Goal: Information Seeking & Learning: Learn about a topic

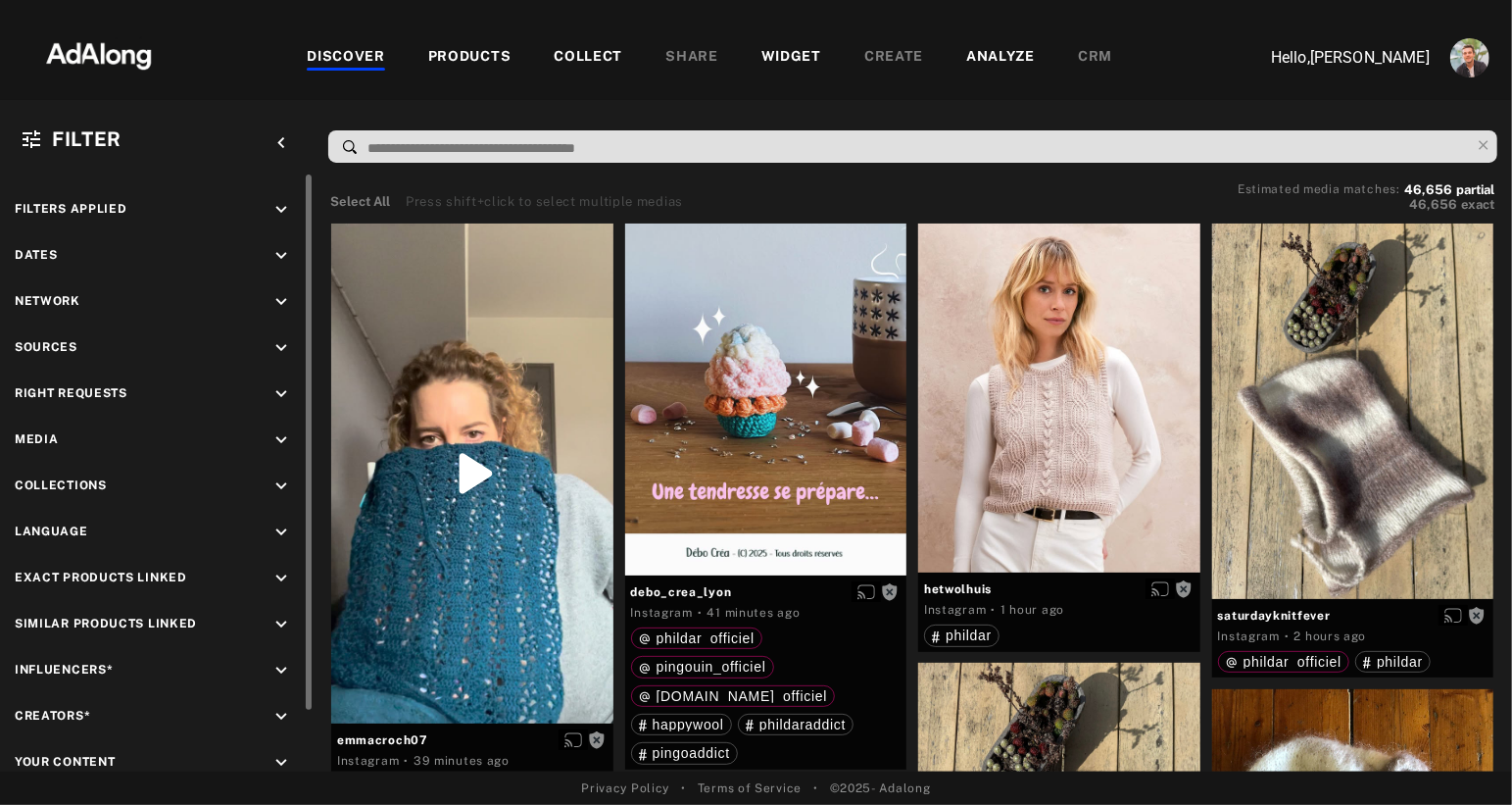
click at [281, 391] on icon "keyboard_arrow_down" at bounding box center [281, 395] width 22 height 22
click at [67, 436] on div "Agreed" at bounding box center [174, 439] width 249 height 21
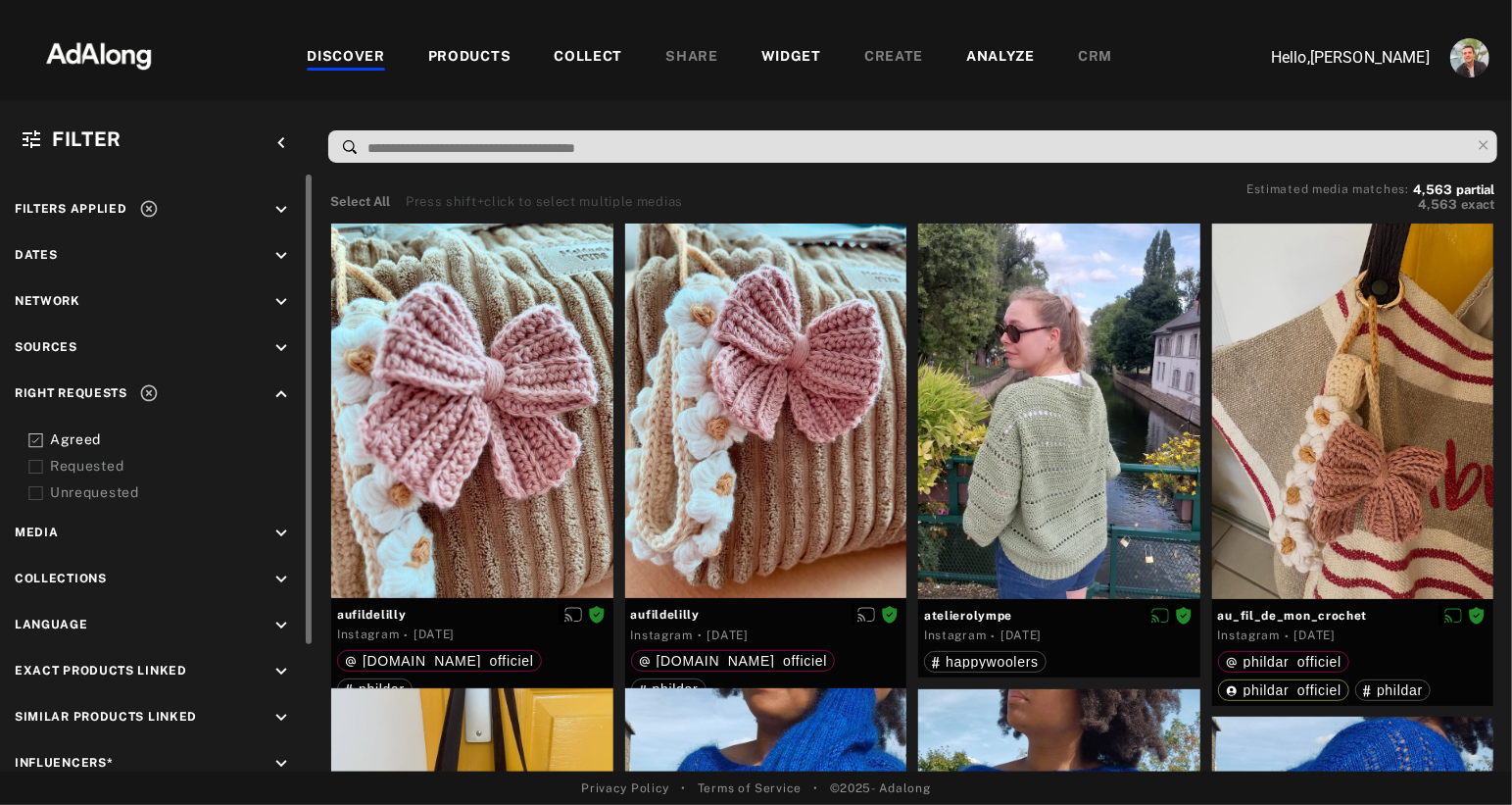
click at [60, 465] on div "Requested" at bounding box center [174, 466] width 249 height 21
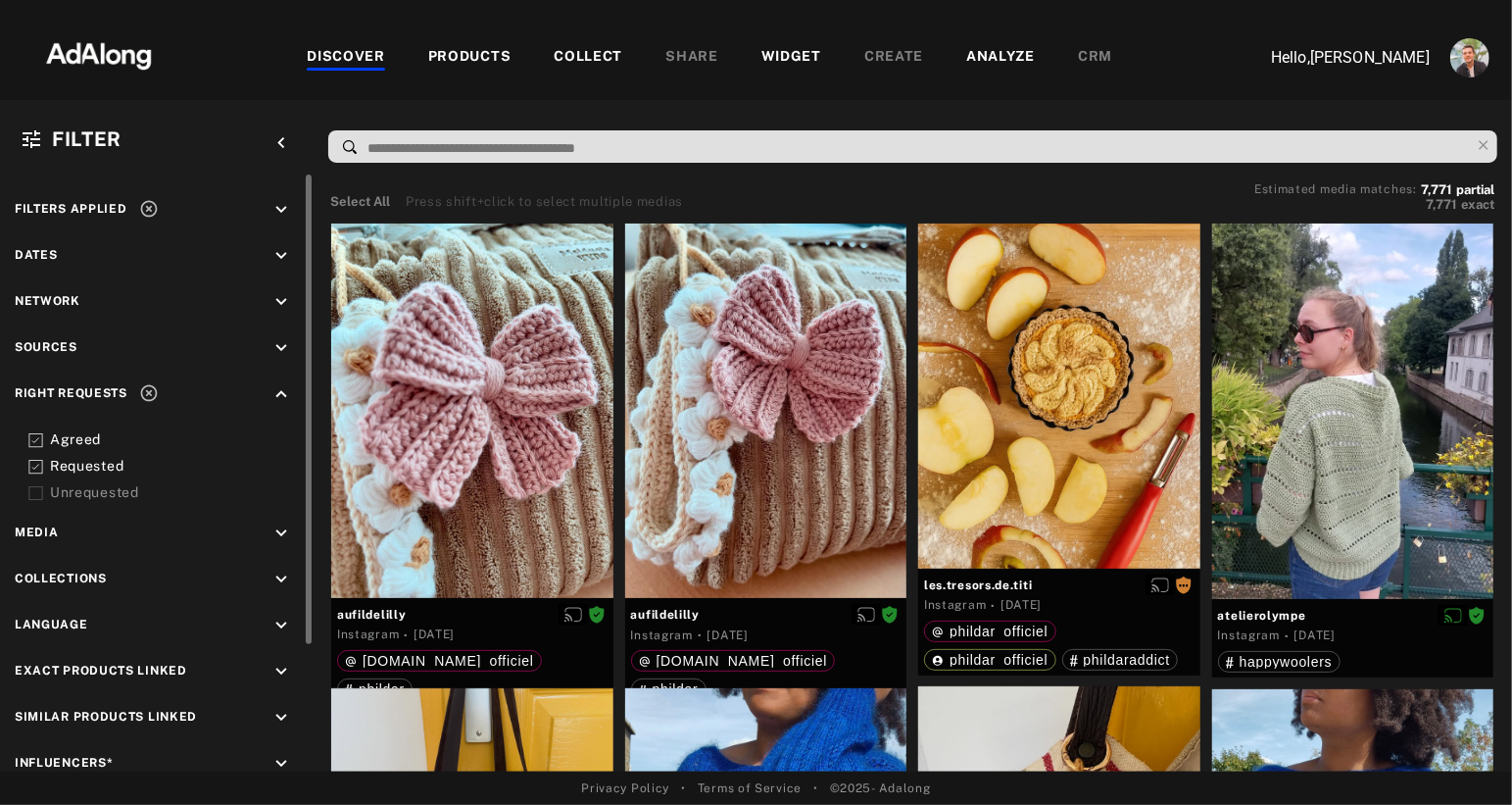
click at [60, 465] on div "Requested" at bounding box center [174, 466] width 249 height 21
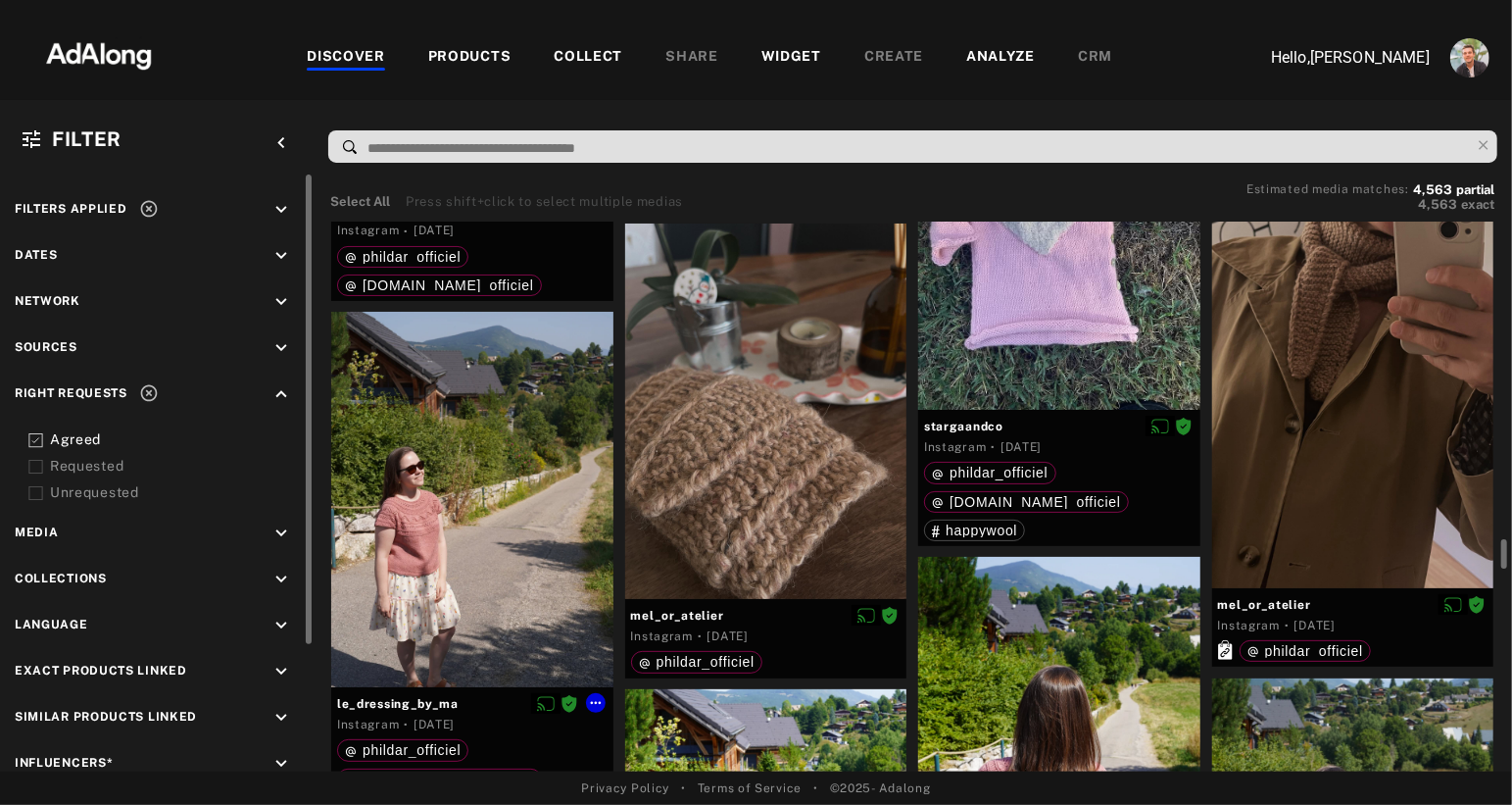
scroll to position [8731, 0]
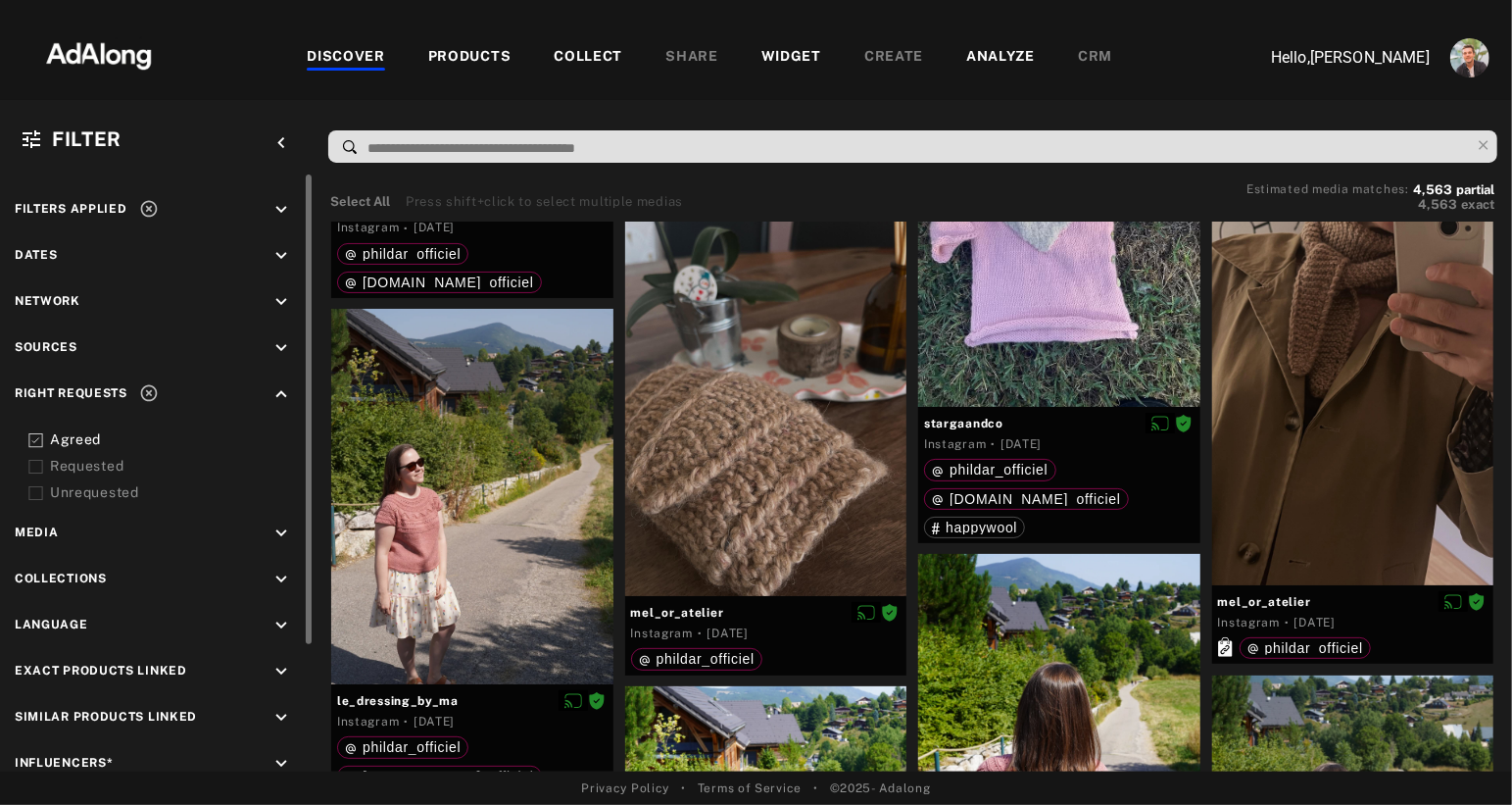
click at [466, 50] on div "PRODUCTS" at bounding box center [470, 58] width 83 height 24
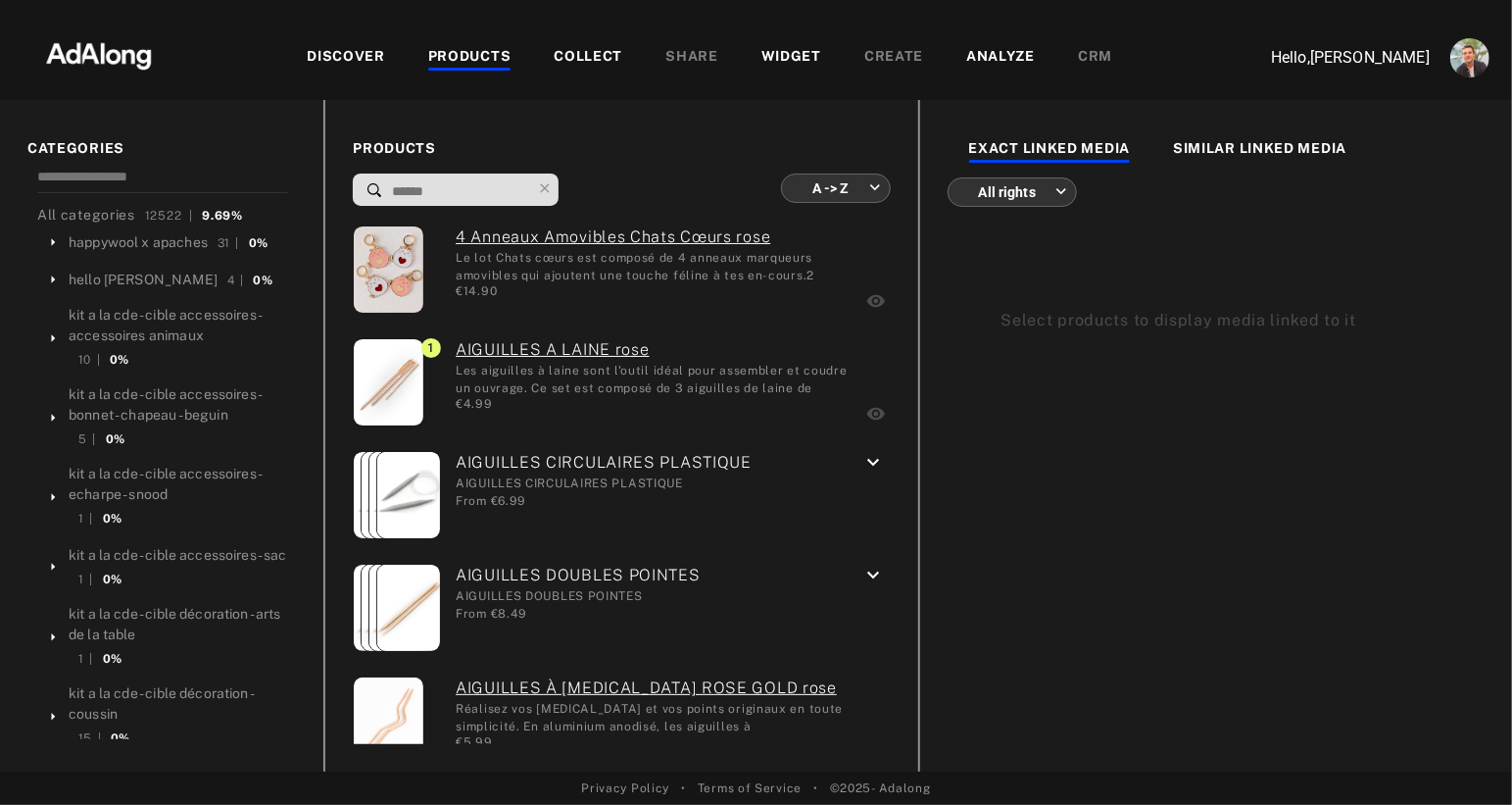
click at [841, 189] on body "DISCOVER PRODUCTS COLLECT SHARE WIDGET CREATE ANALYZE CRM Hello, [PERSON_NAME] …" at bounding box center [756, 402] width 1512 height 805
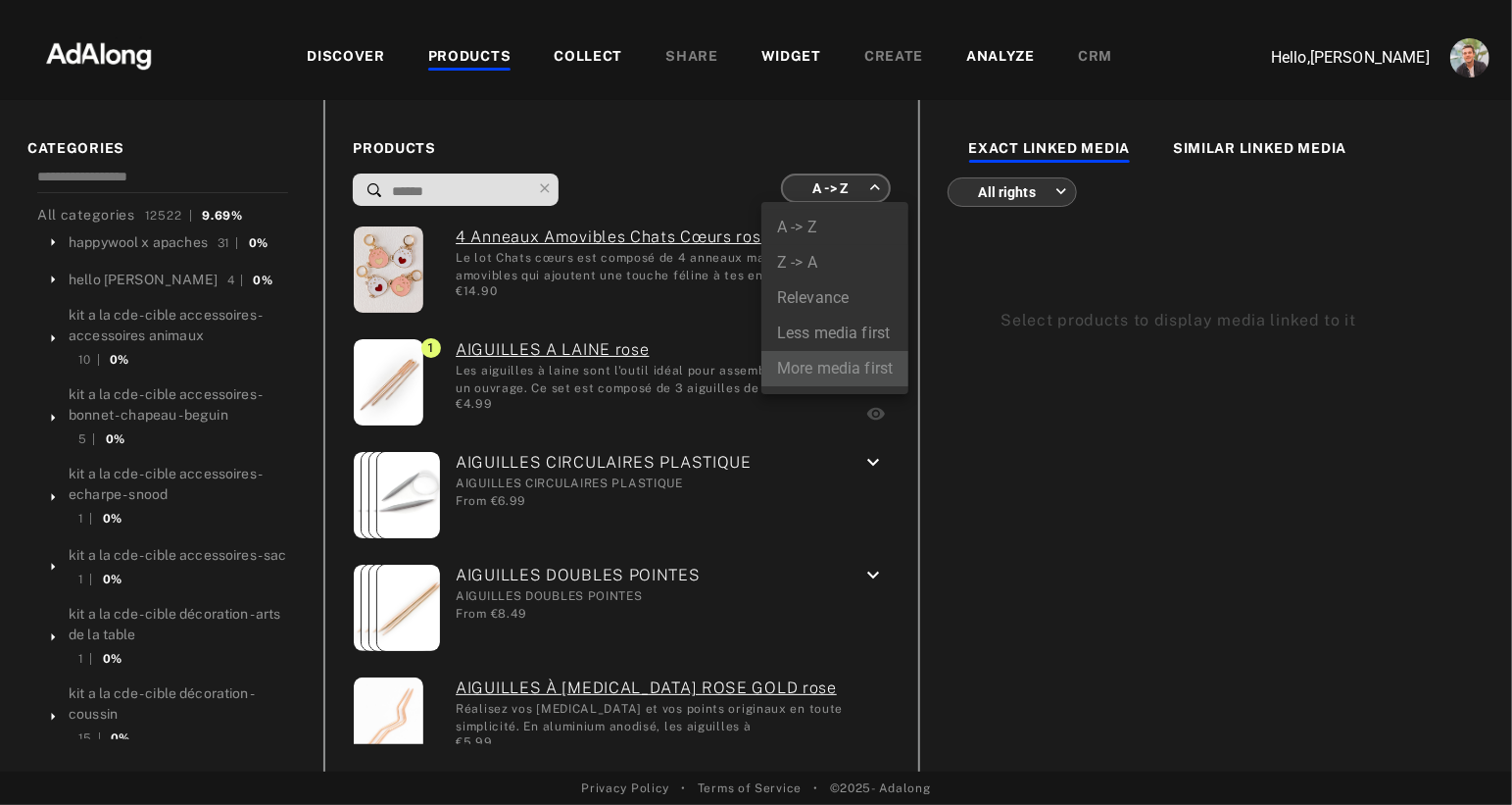
click at [816, 374] on li "More media first" at bounding box center [835, 369] width 147 height 36
type input "**********"
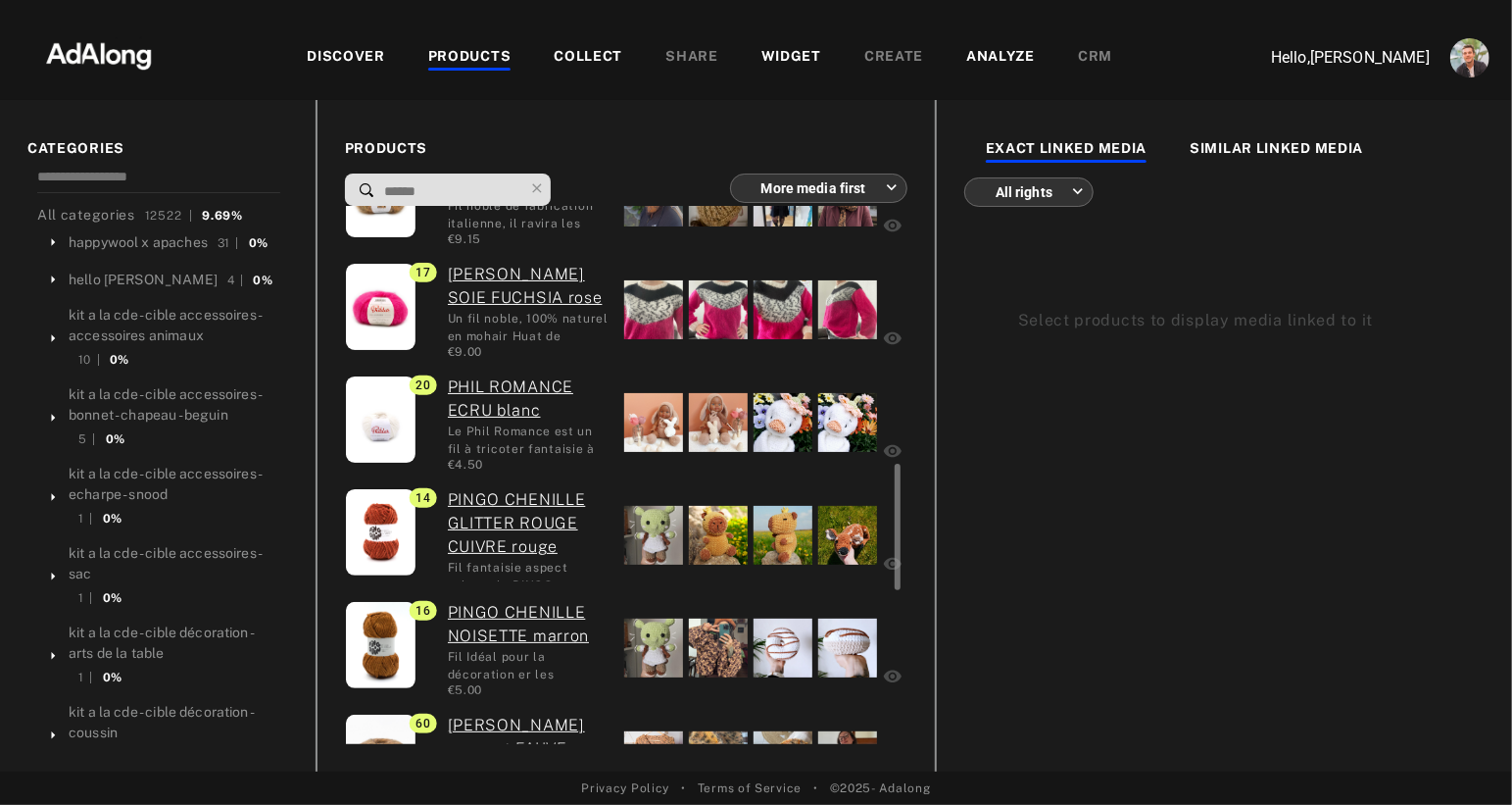
scroll to position [908, 0]
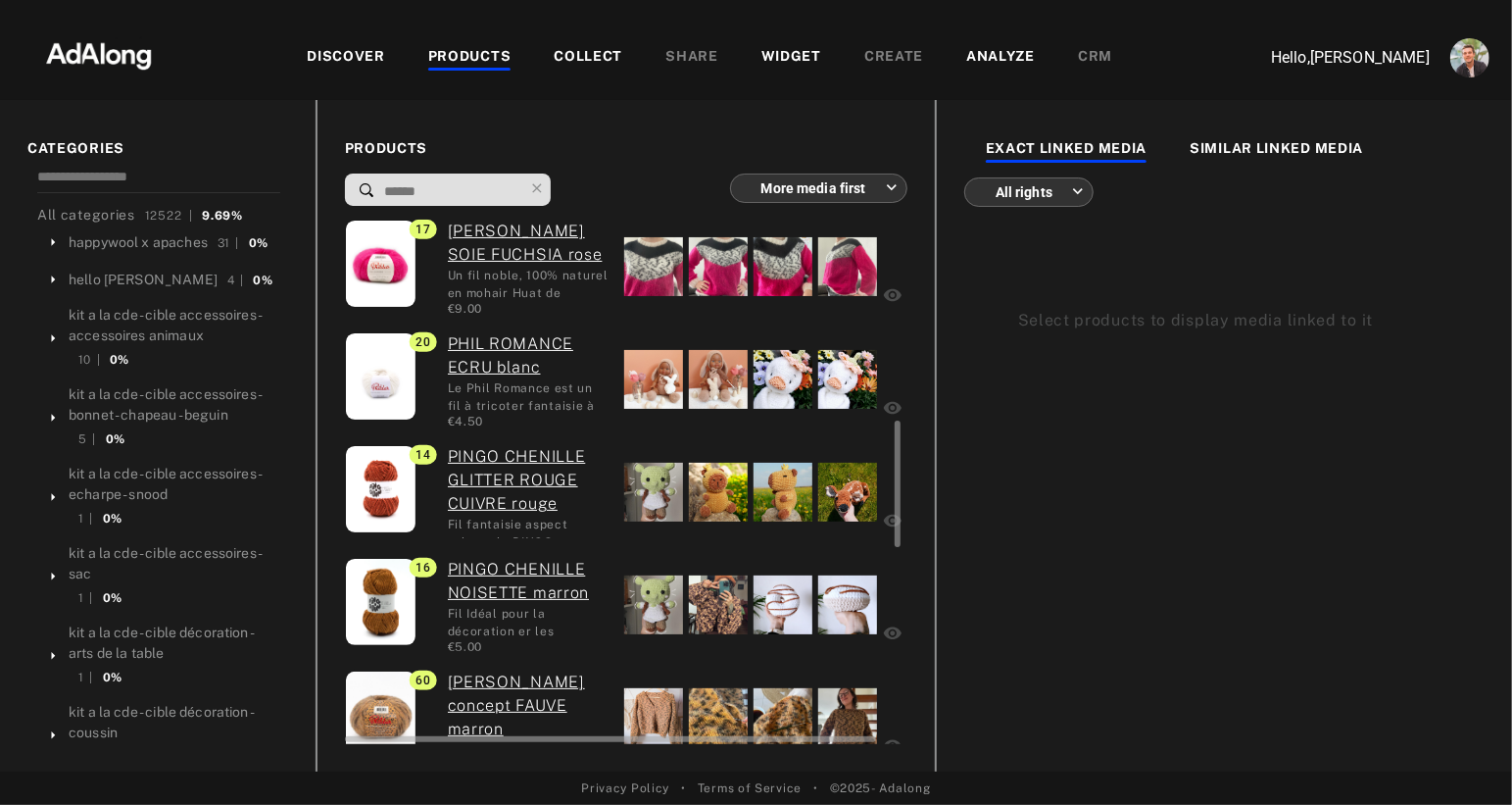
click at [641, 494] on div at bounding box center [653, 492] width 59 height 59
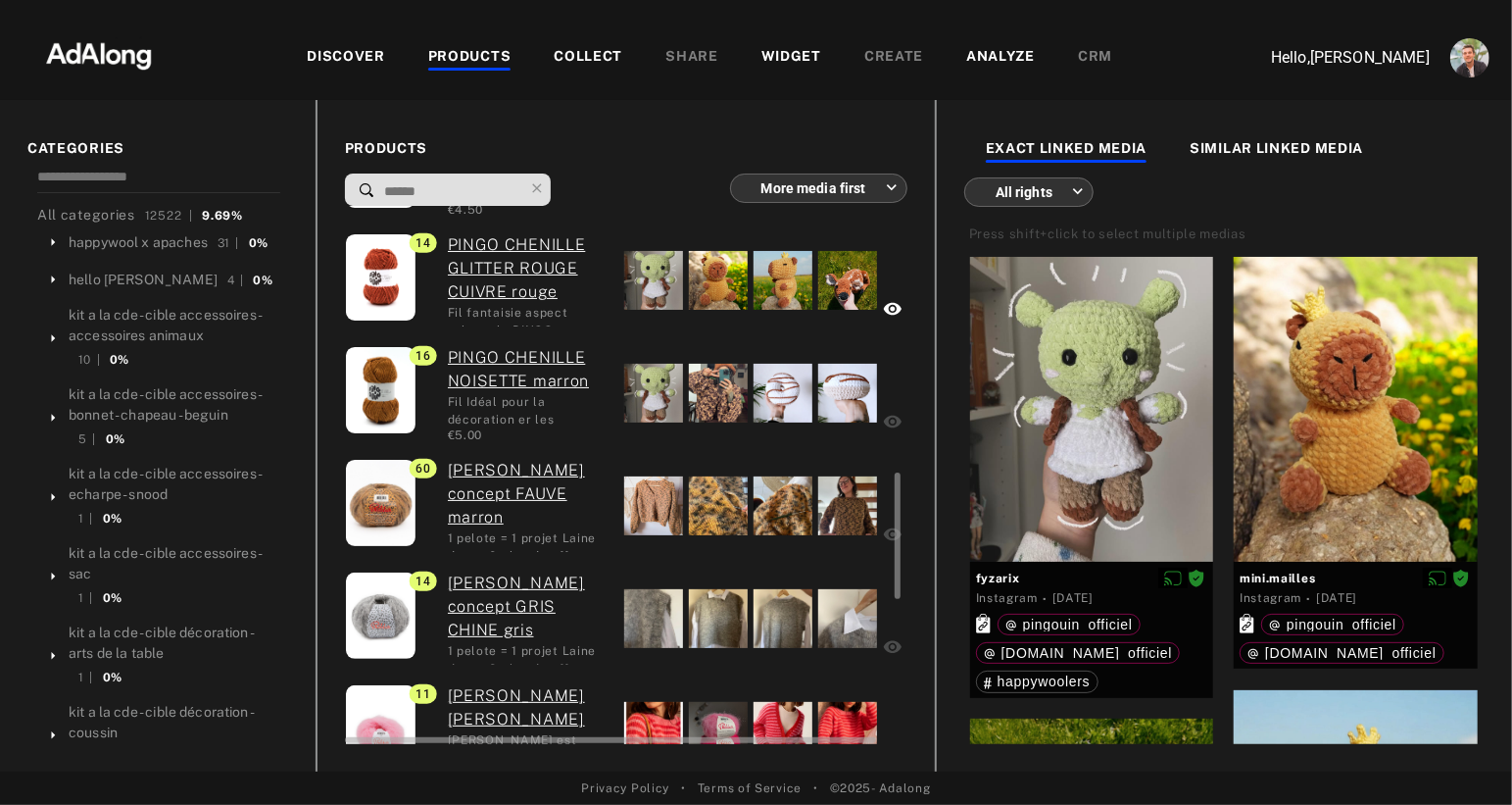
scroll to position [1121, 0]
click at [641, 494] on div at bounding box center [653, 504] width 59 height 59
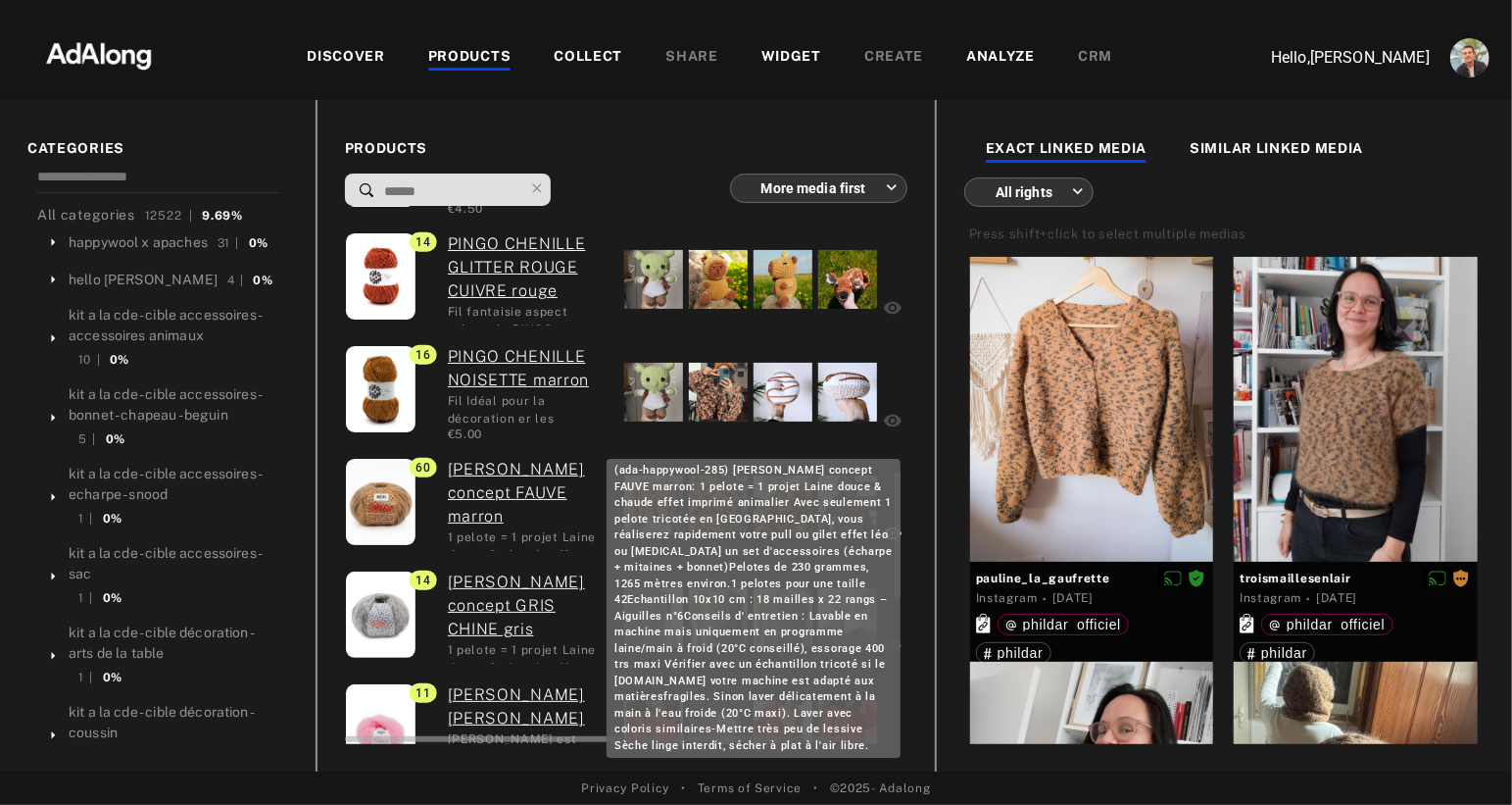
click at [518, 471] on link "[PERSON_NAME] concept FAUVE marron" at bounding box center [529, 493] width 162 height 71
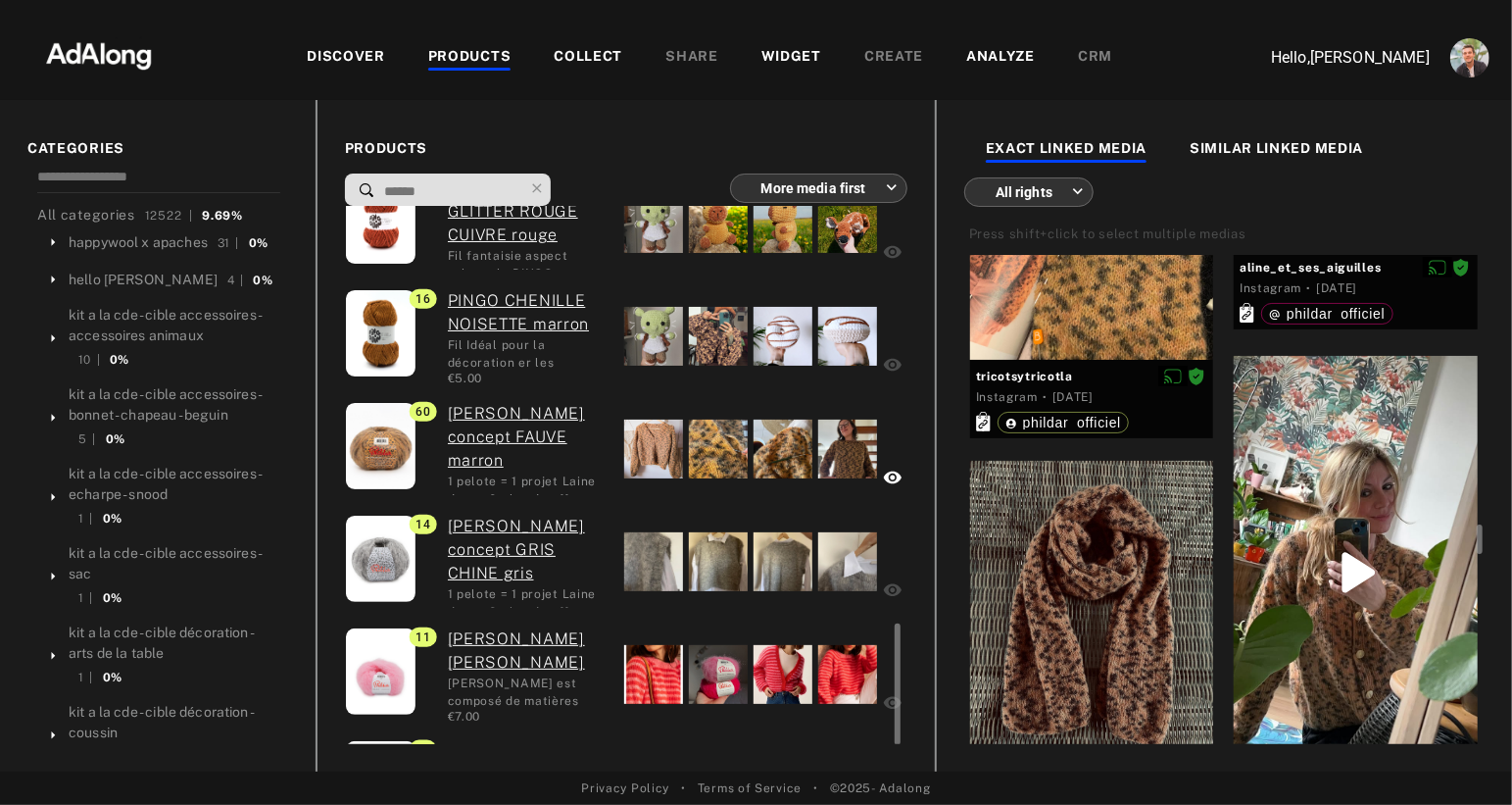
scroll to position [1300, 0]
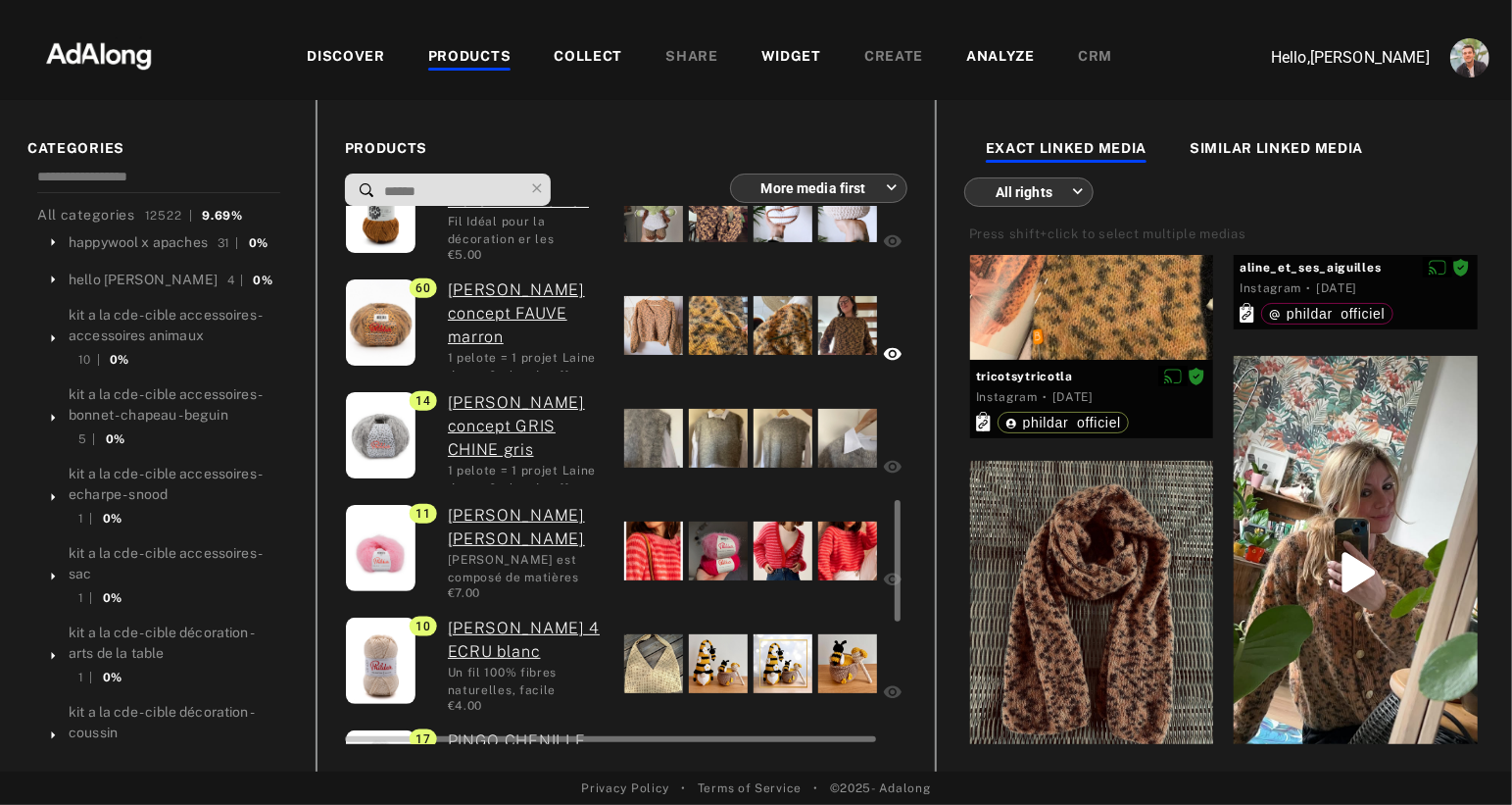
click at [641, 533] on div at bounding box center [653, 551] width 59 height 59
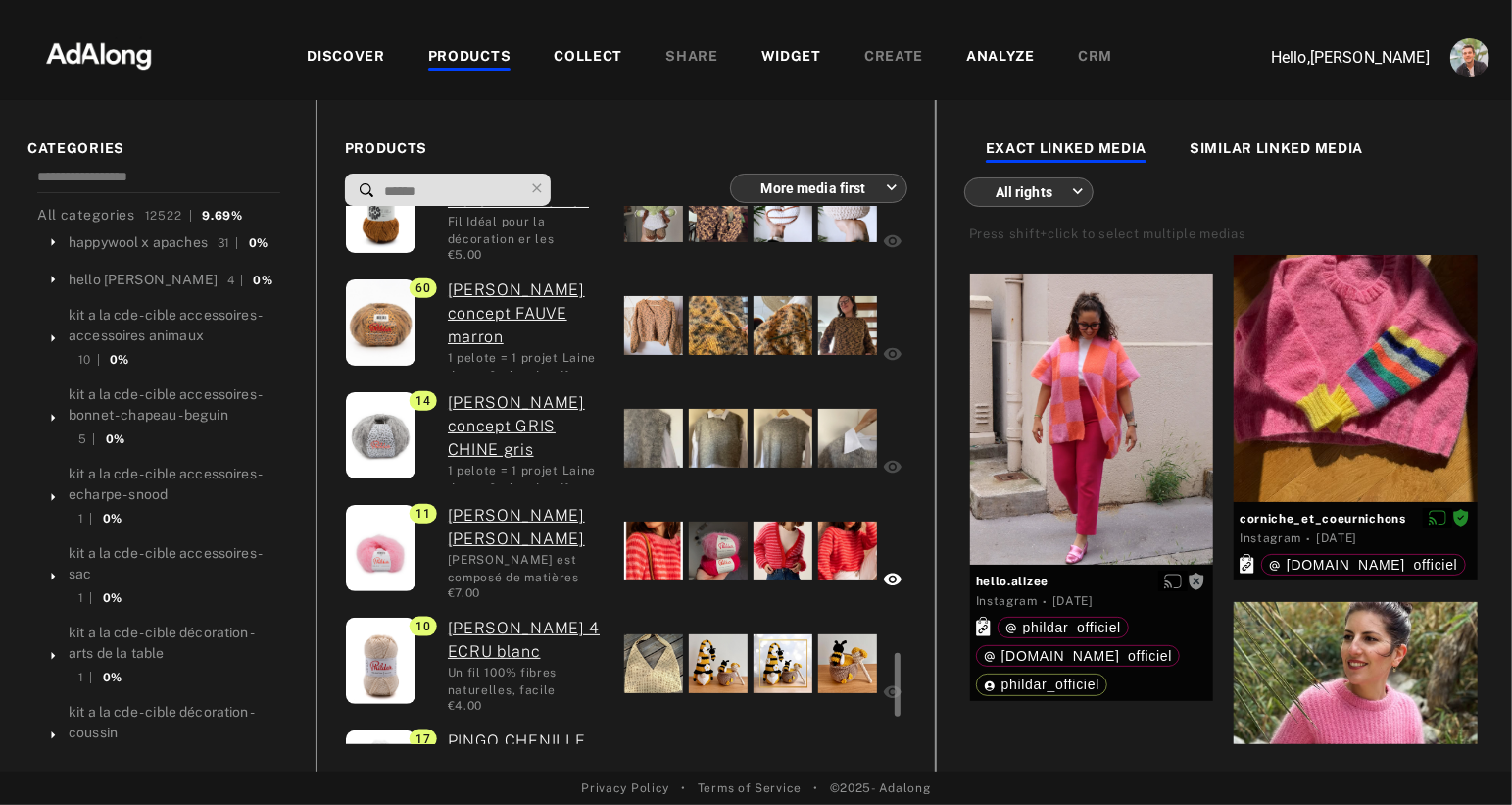
scroll to position [1566, 0]
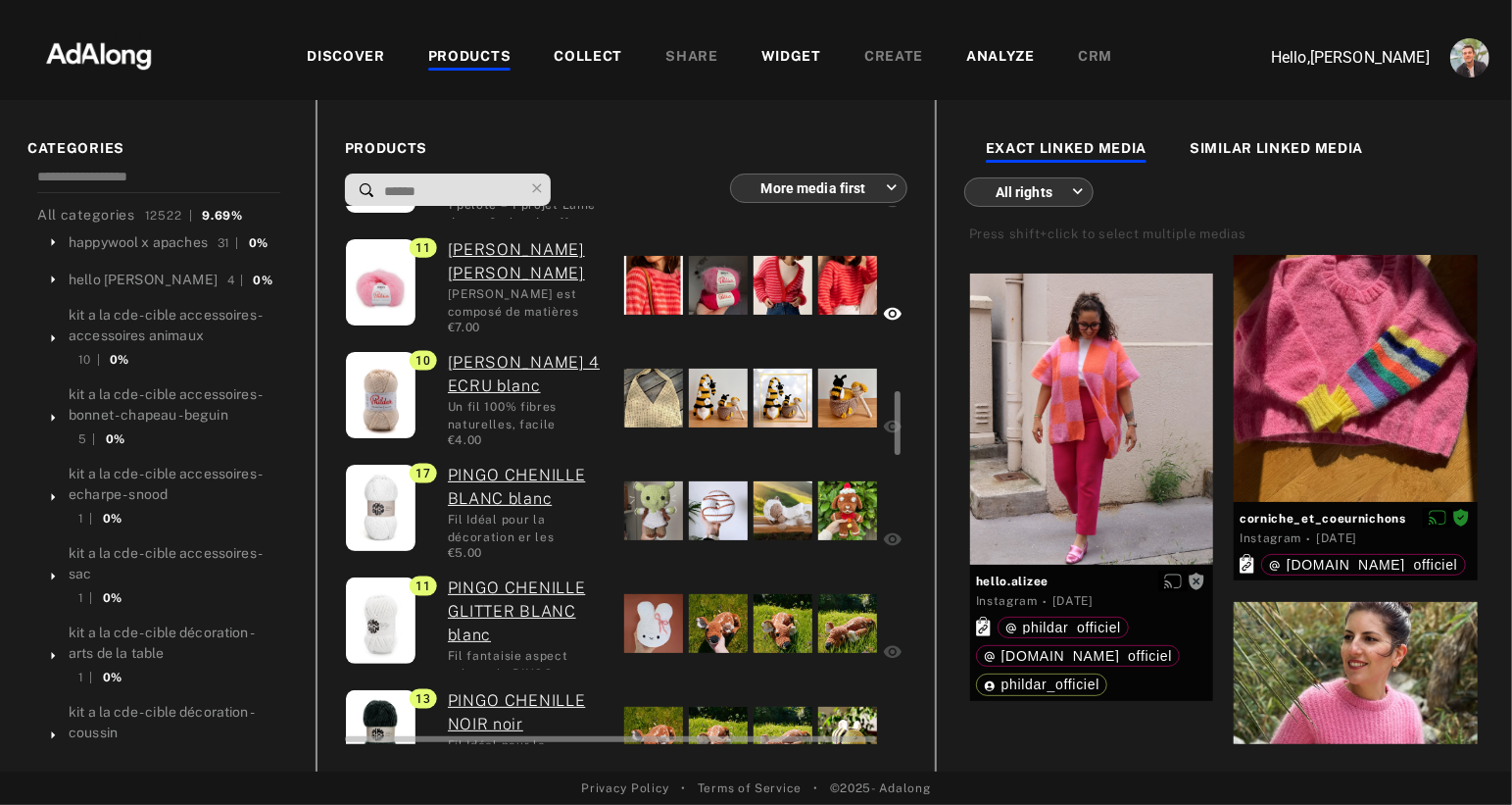
click at [633, 403] on div at bounding box center [653, 398] width 59 height 59
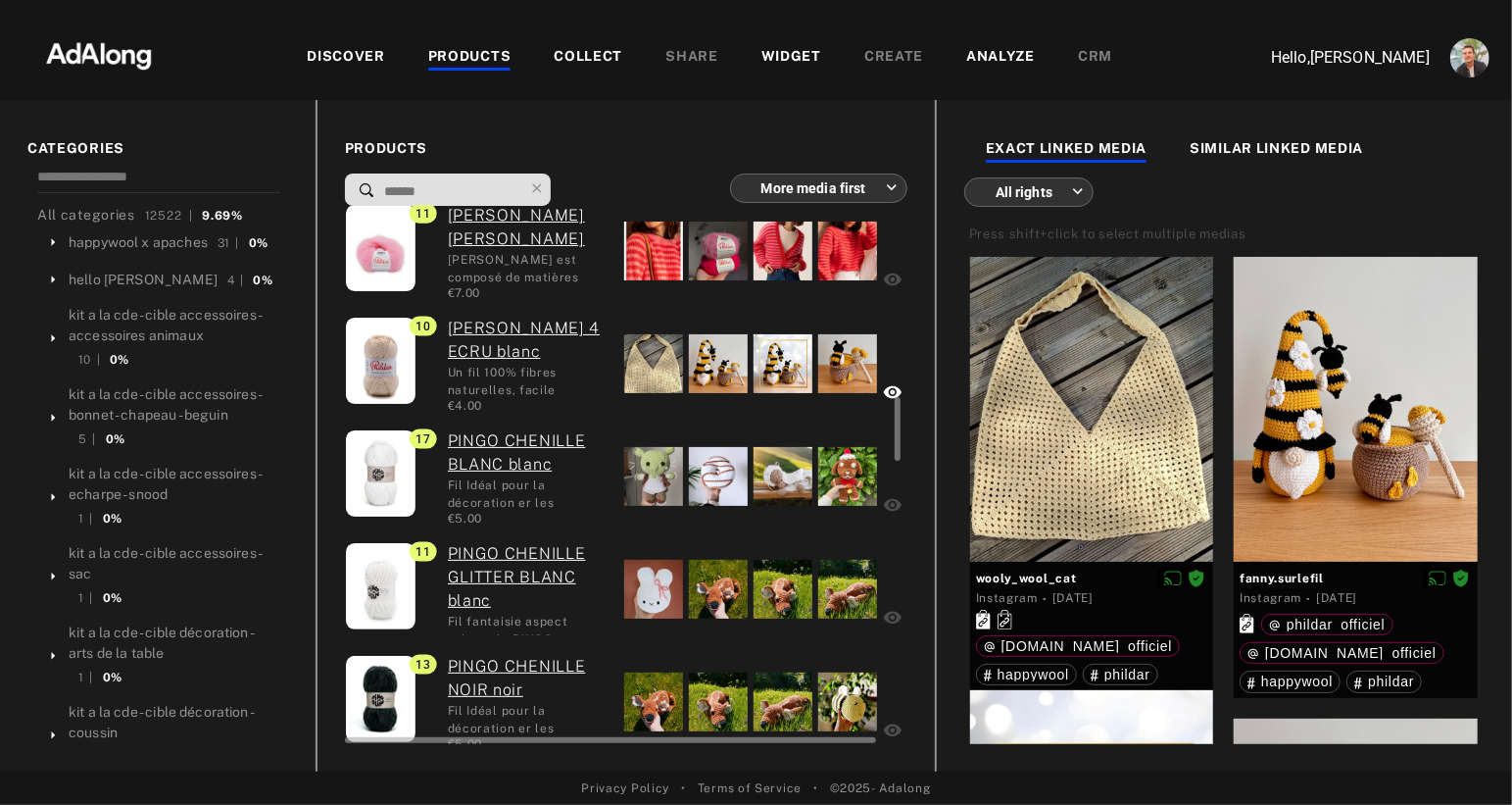
scroll to position [1603, 0]
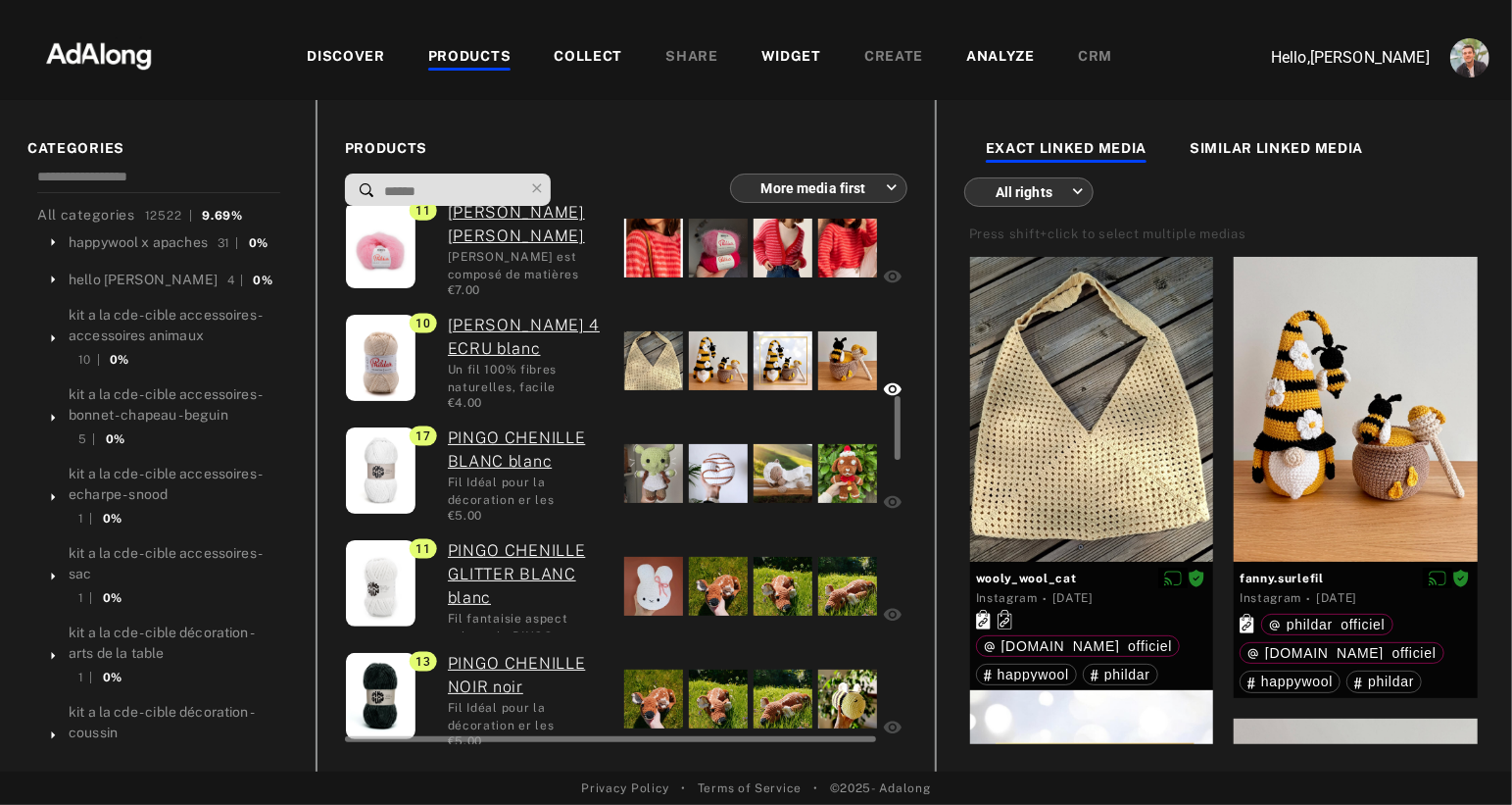
click at [644, 467] on div at bounding box center [653, 473] width 59 height 59
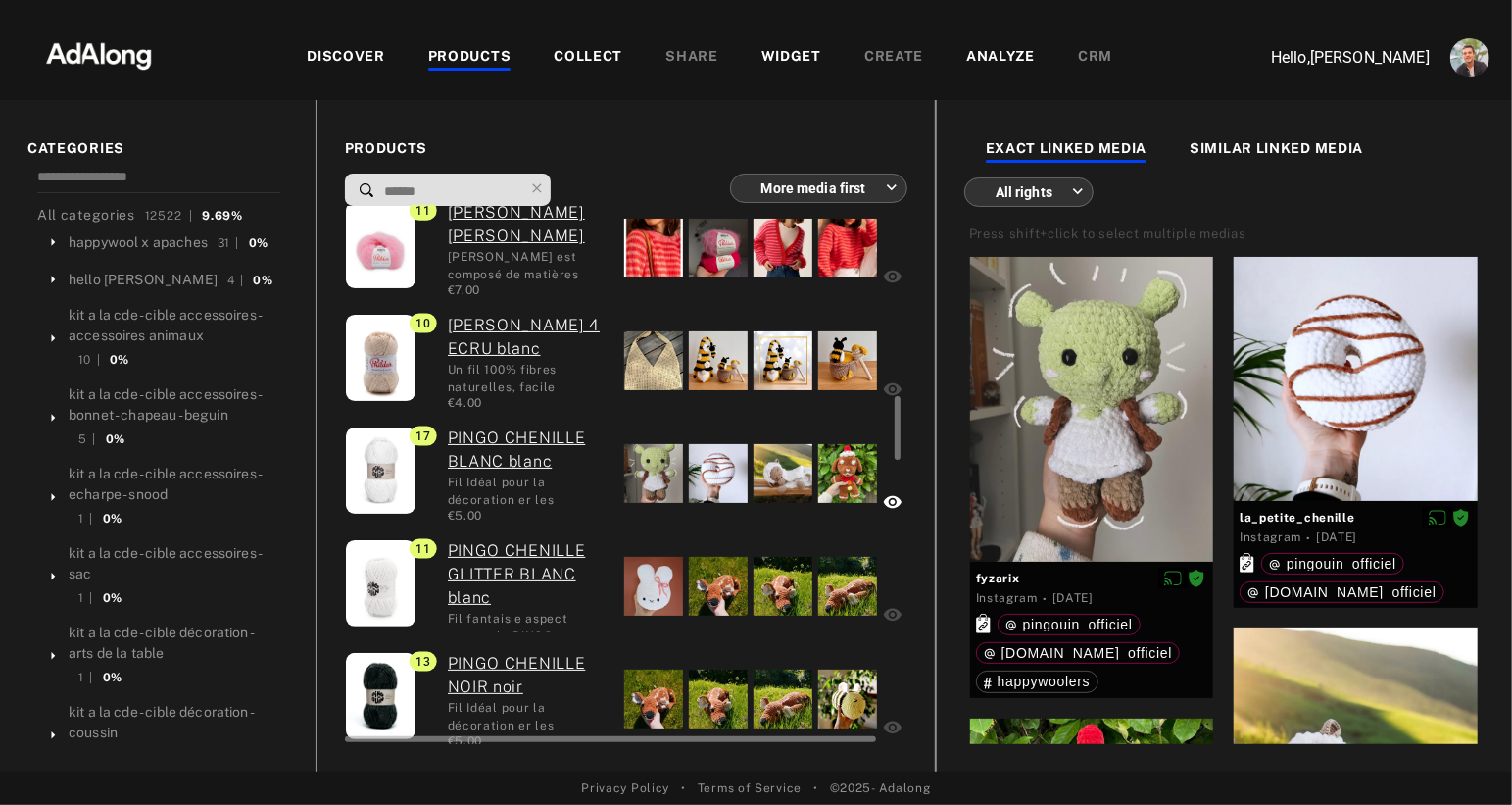
click at [639, 363] on div at bounding box center [653, 360] width 59 height 59
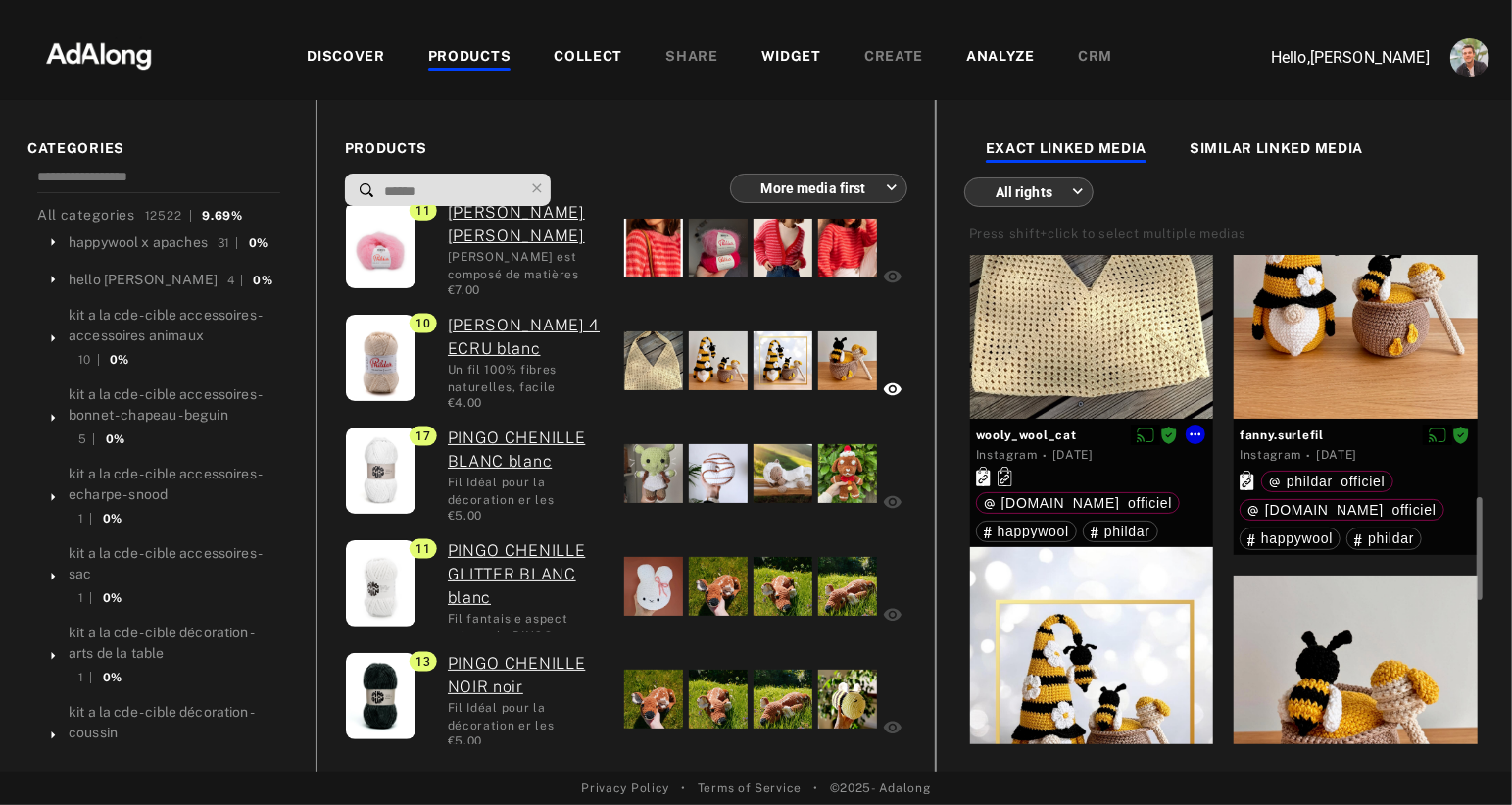
scroll to position [319, 0]
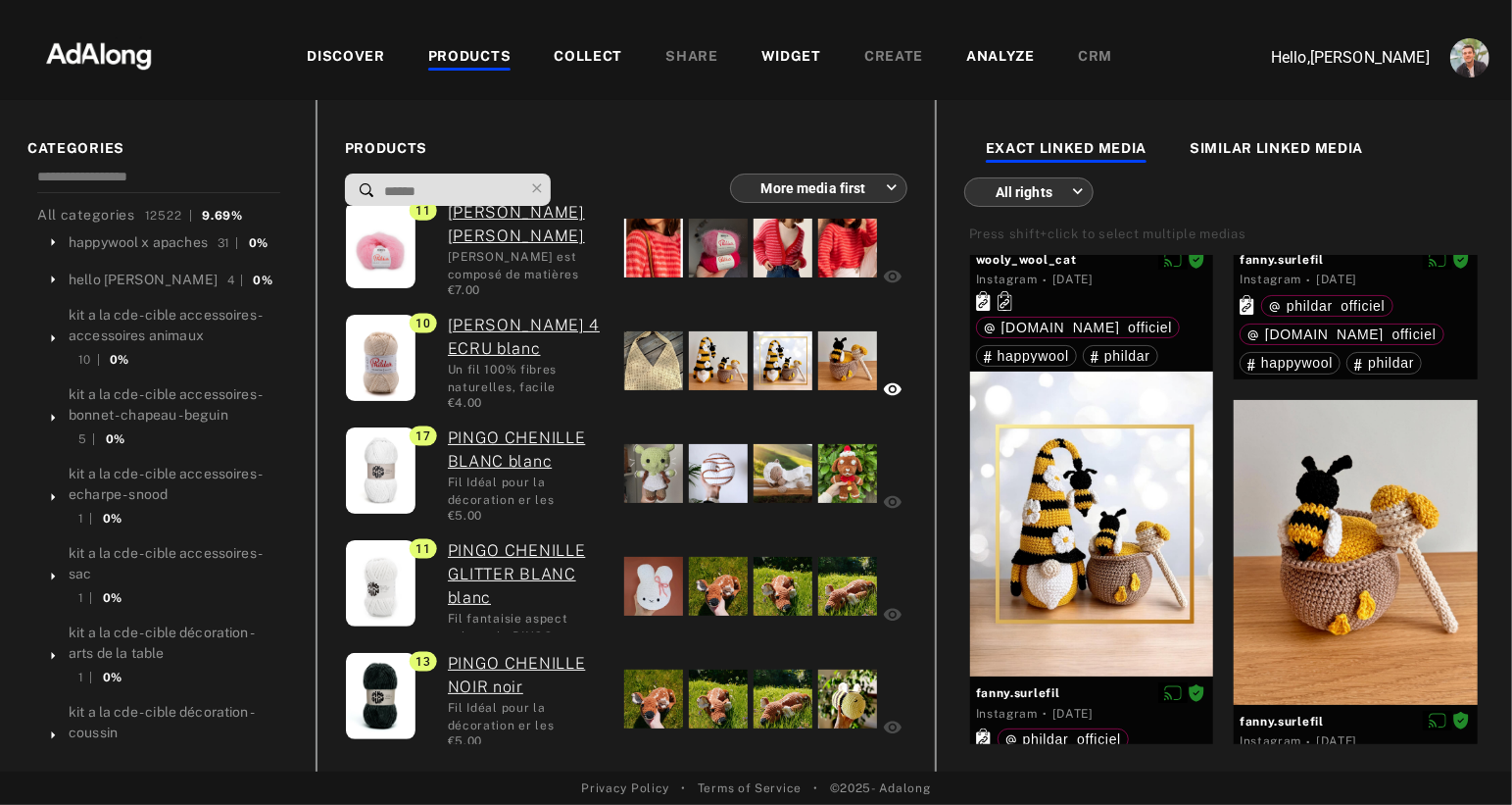
click at [1502, 485] on div "EXACT LINKED MEDIA SIMILAR LINKED MEDIA All rights *** ​ Press shift+click to s…" at bounding box center [1223, 436] width 577 height 672
click at [112, 61] on img at bounding box center [99, 54] width 173 height 59
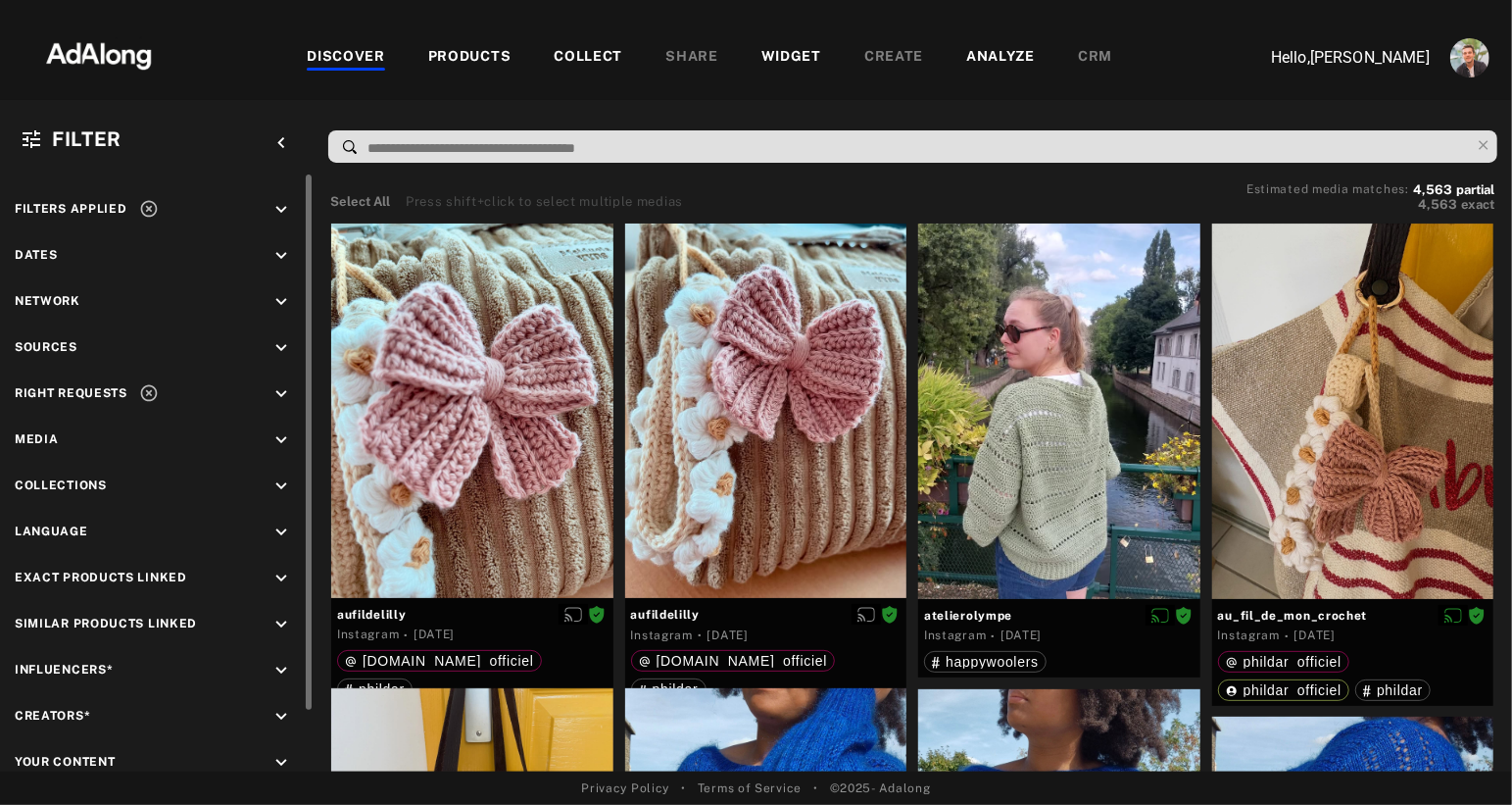
click at [275, 390] on icon "keyboard_arrow_down" at bounding box center [281, 395] width 22 height 22
click at [71, 464] on div "Requested" at bounding box center [174, 466] width 249 height 21
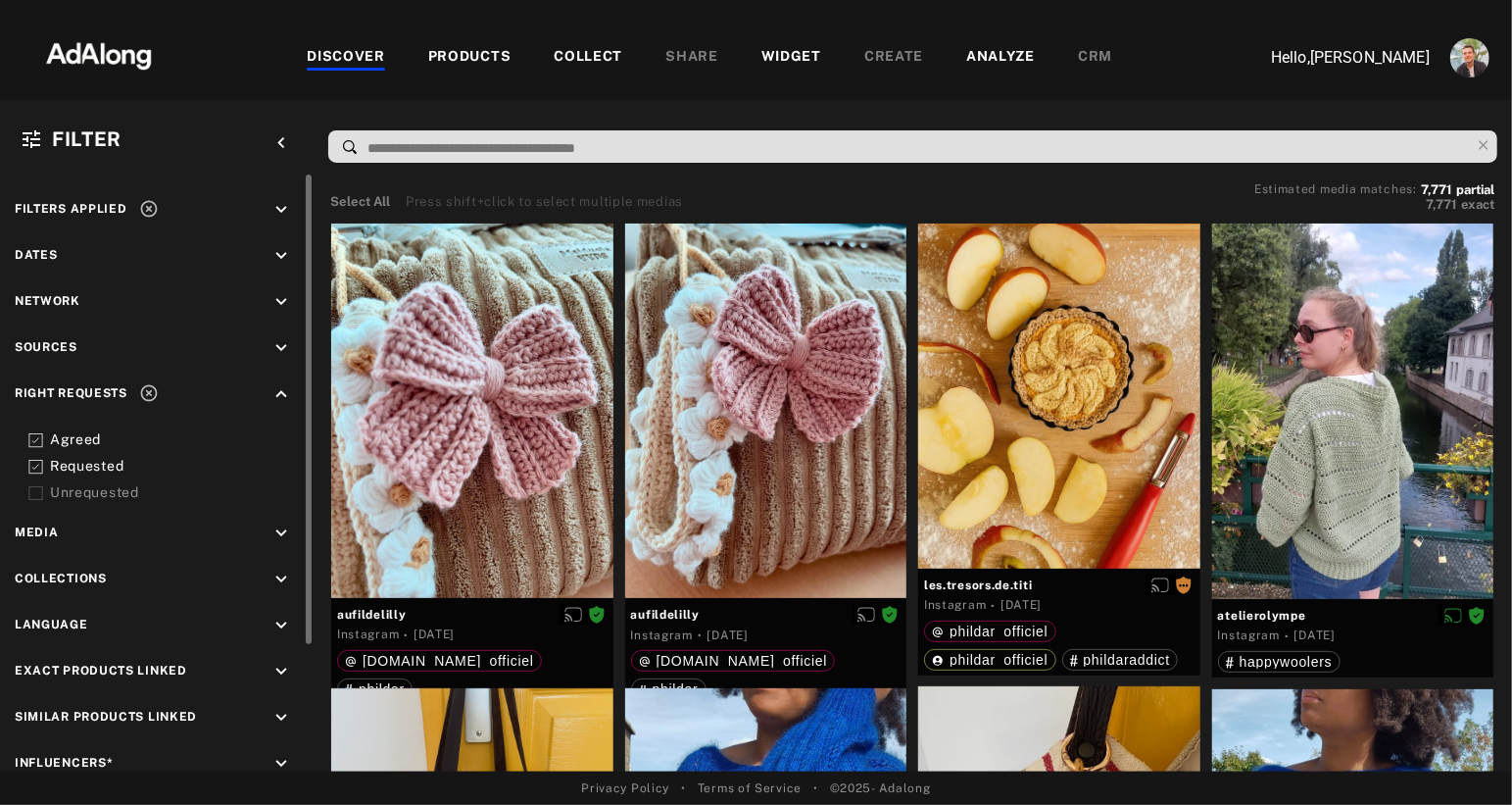
click at [71, 464] on div "Requested" at bounding box center [174, 466] width 249 height 21
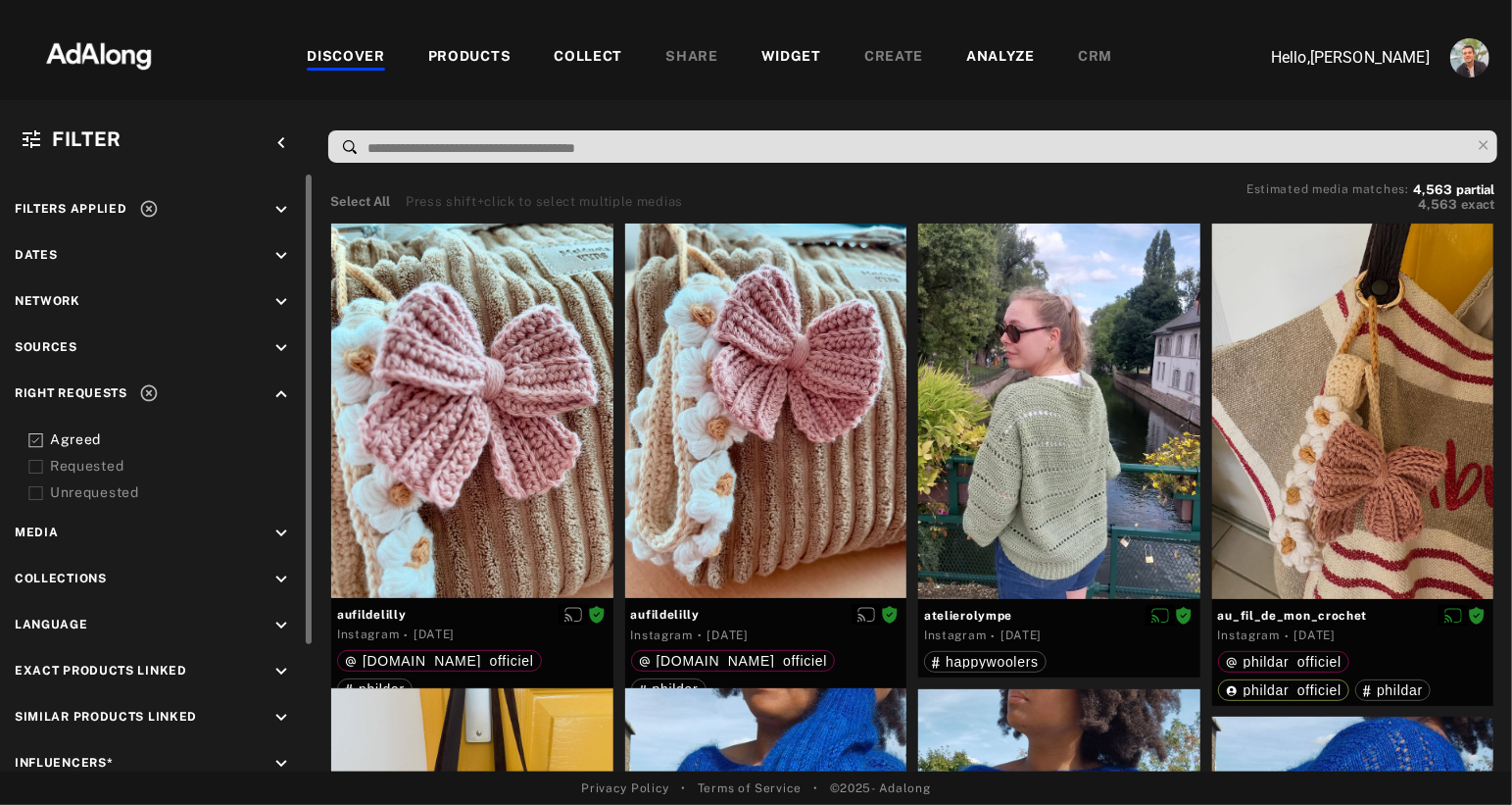
click at [71, 464] on div "Requested" at bounding box center [174, 466] width 249 height 21
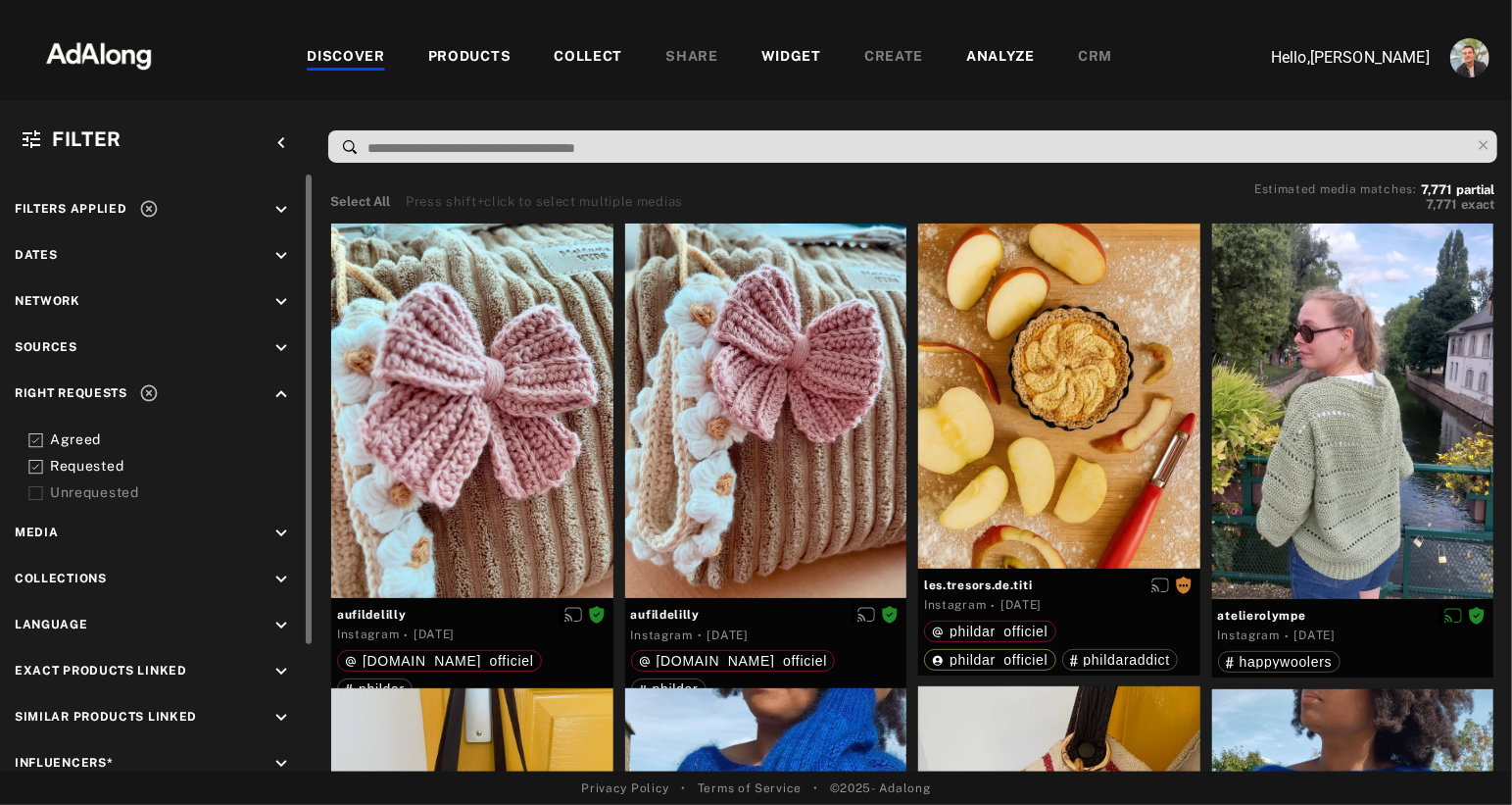
click at [65, 457] on div "Requested" at bounding box center [174, 466] width 249 height 21
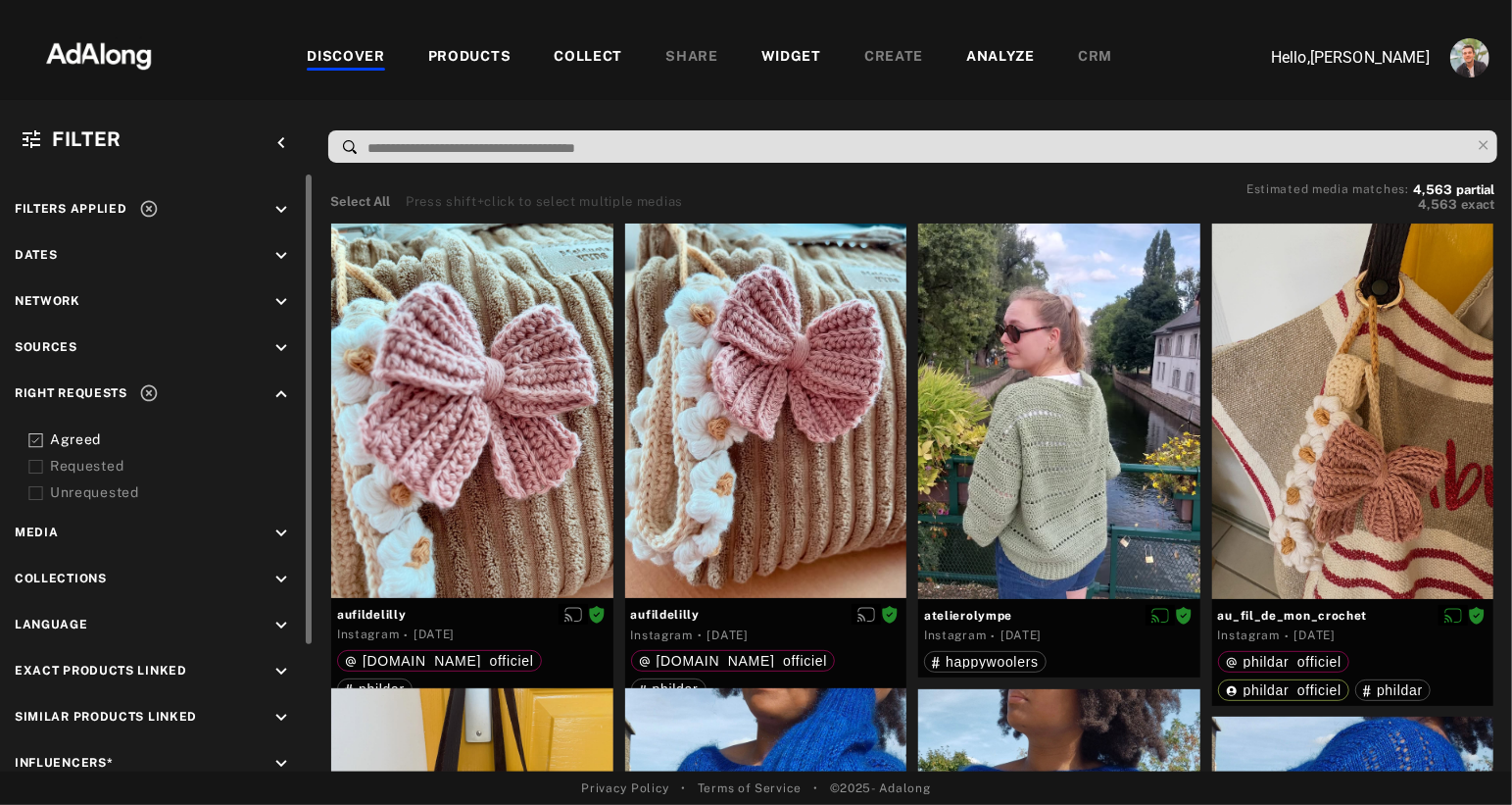
click at [65, 457] on div "Requested" at bounding box center [174, 466] width 249 height 21
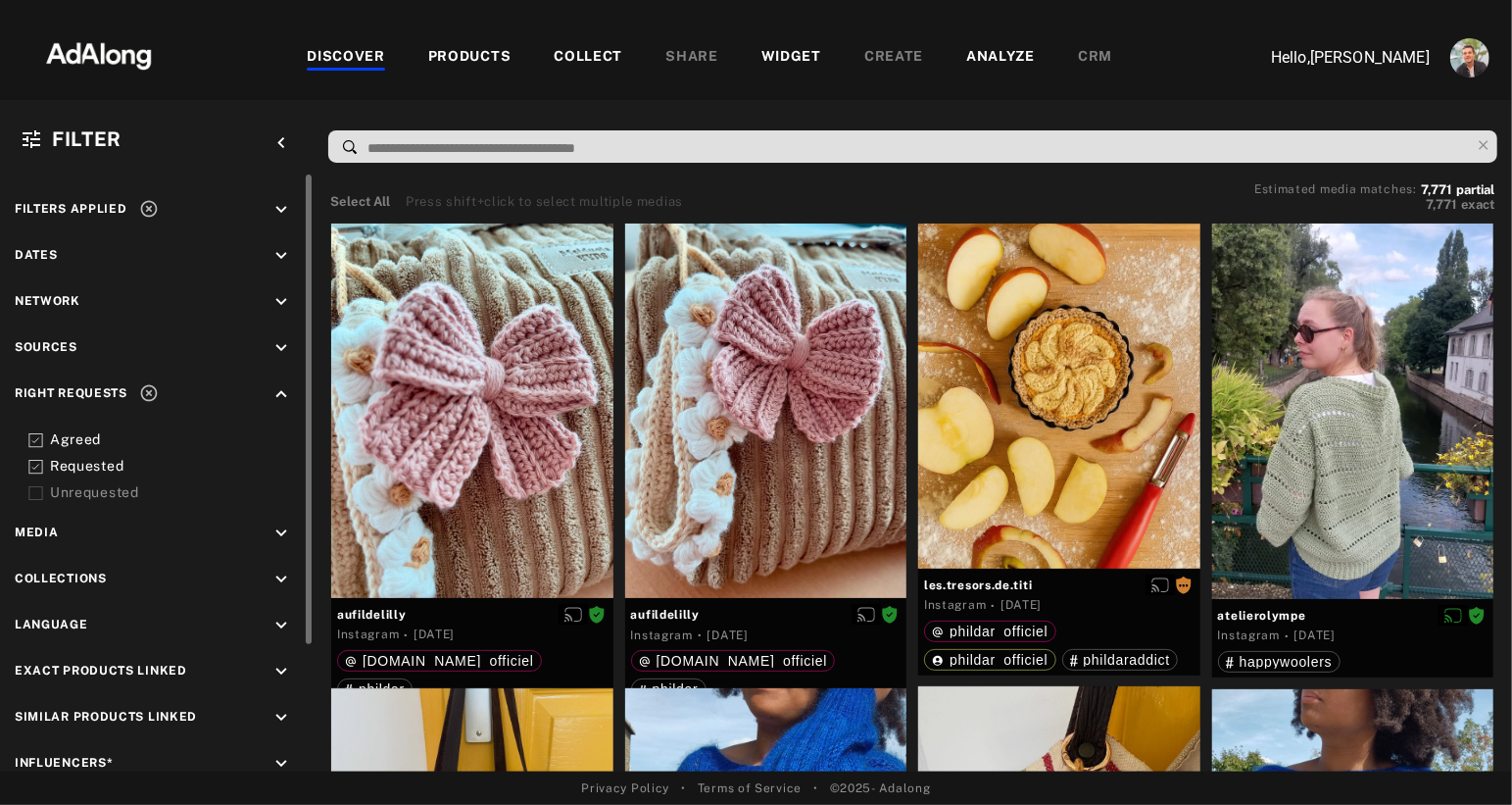
click at [578, 55] on div "COLLECT" at bounding box center [587, 58] width 69 height 24
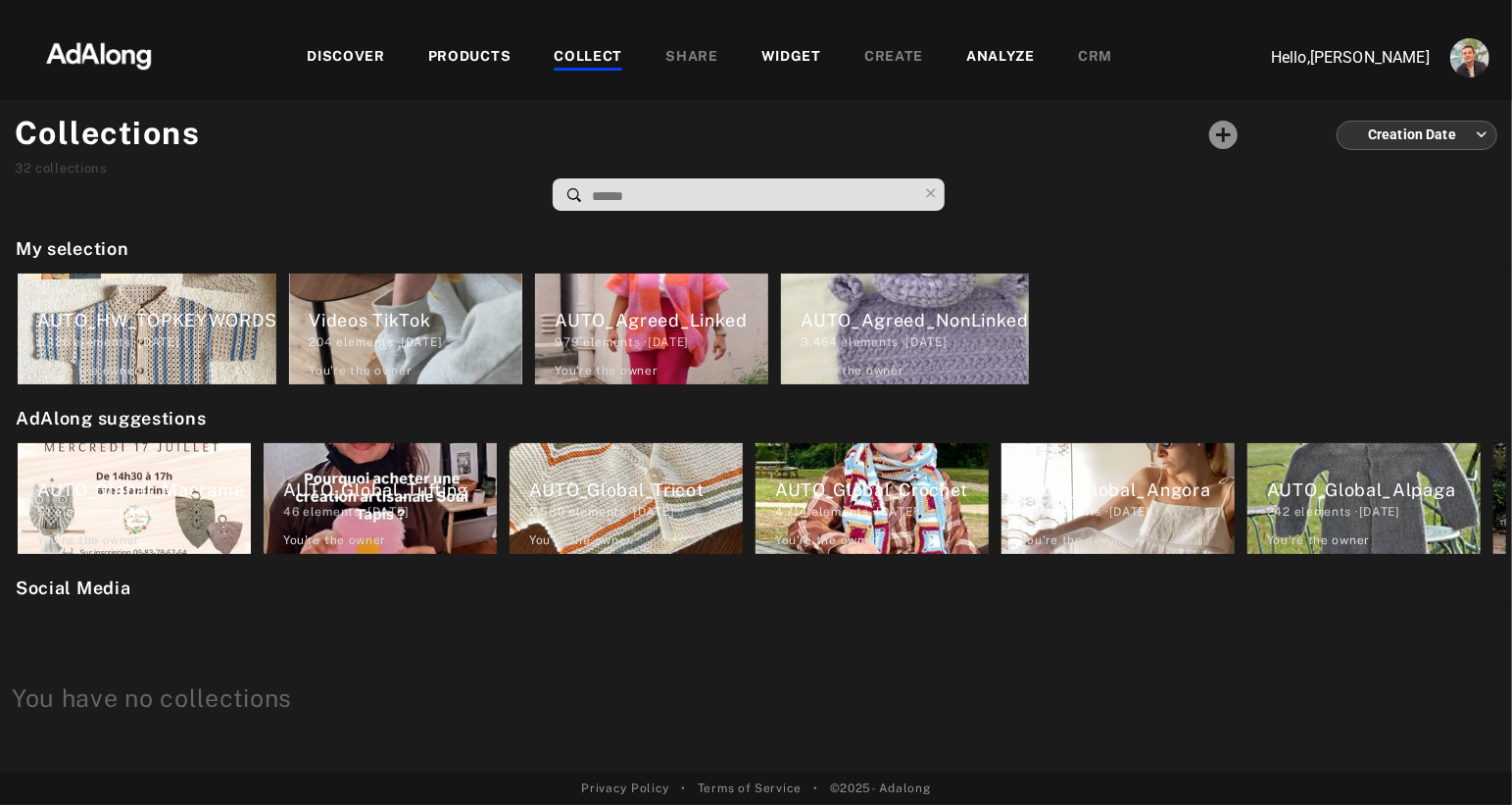
click at [471, 61] on div "PRODUCTS" at bounding box center [470, 58] width 83 height 24
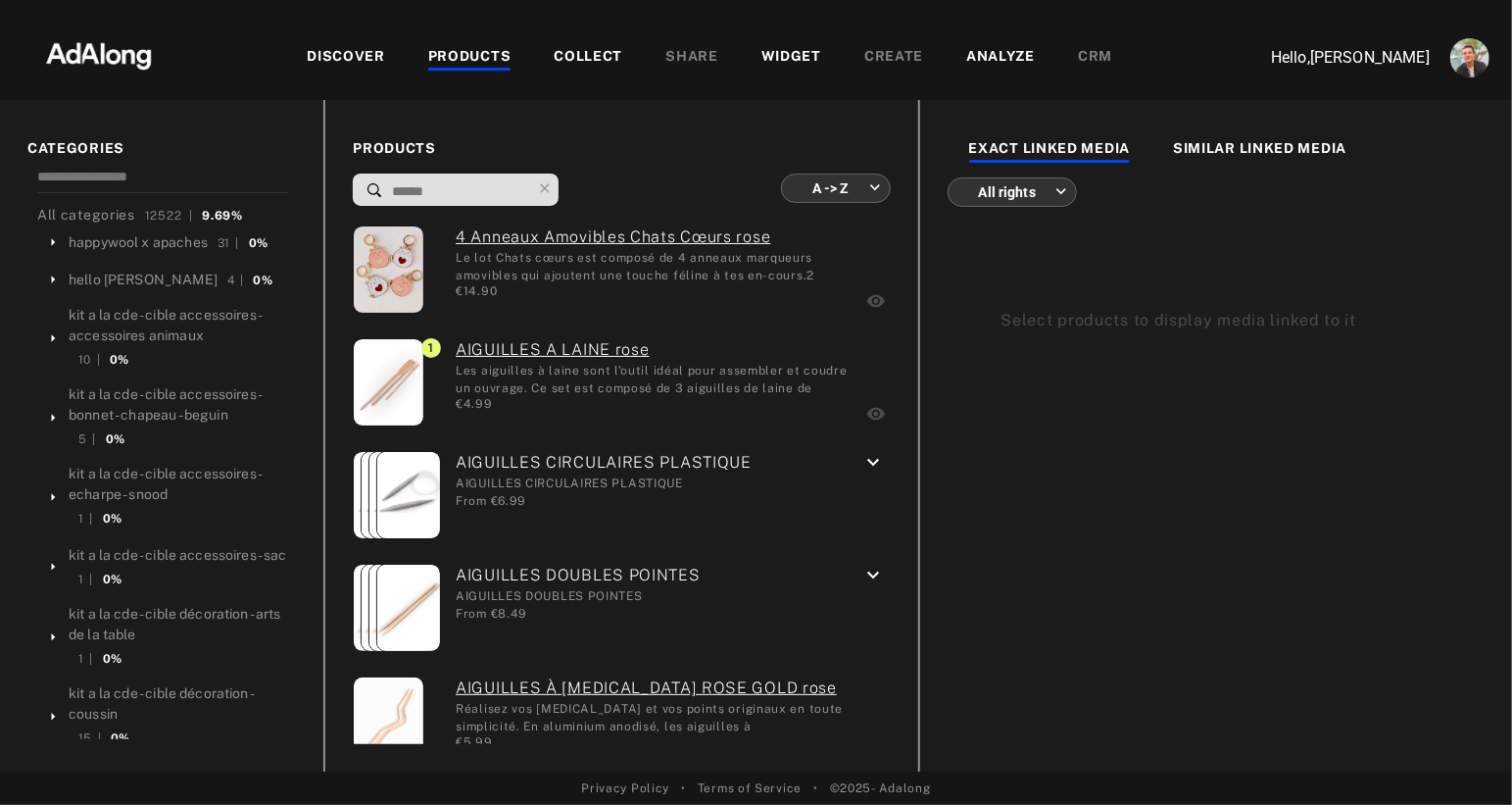
click at [851, 193] on body "DISCOVER PRODUCTS COLLECT SHARE WIDGET CREATE ANALYZE CRM Hello, [PERSON_NAME] …" at bounding box center [756, 402] width 1512 height 805
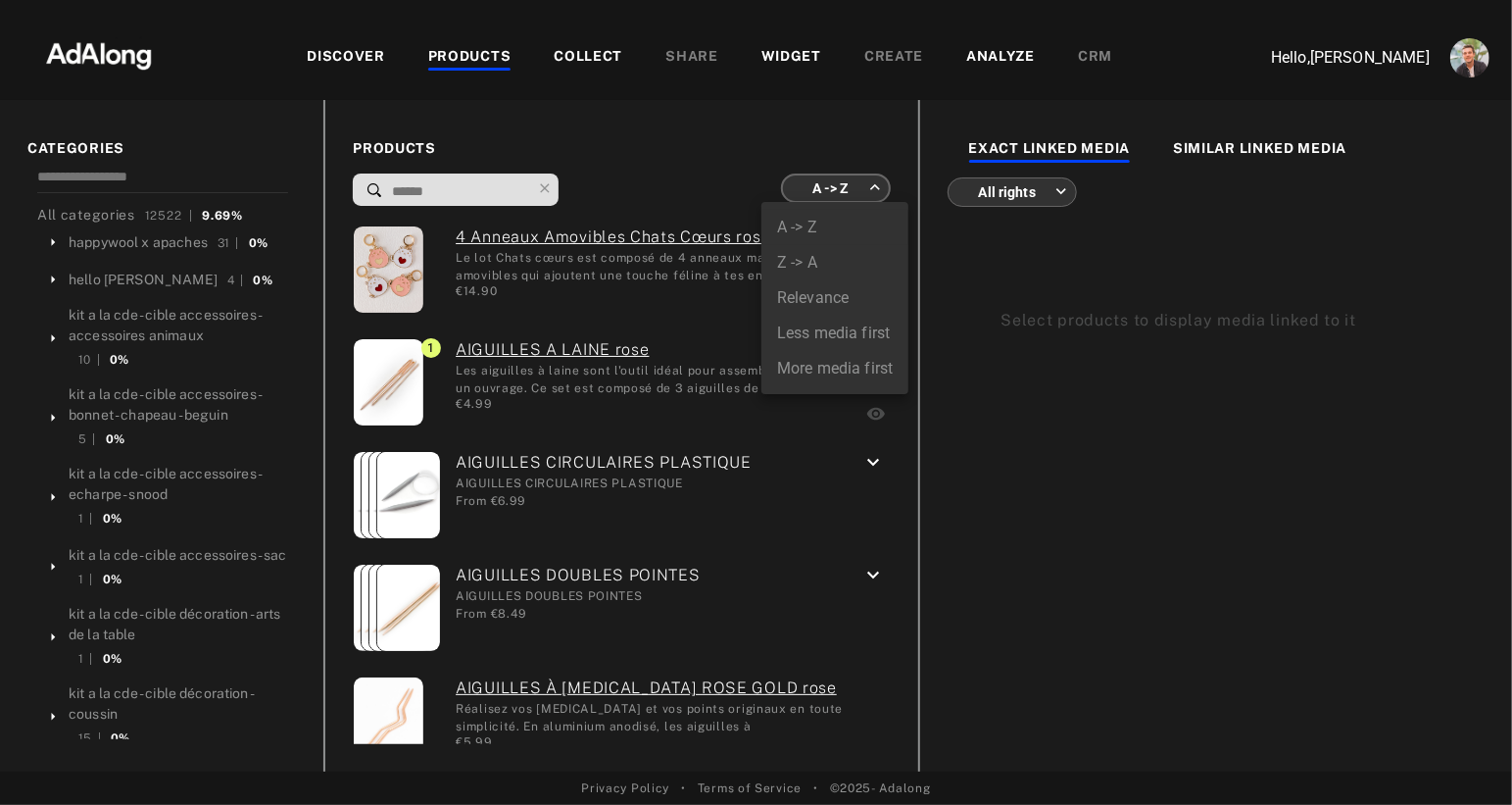
click at [846, 362] on li "More media first" at bounding box center [835, 369] width 147 height 36
type input "**********"
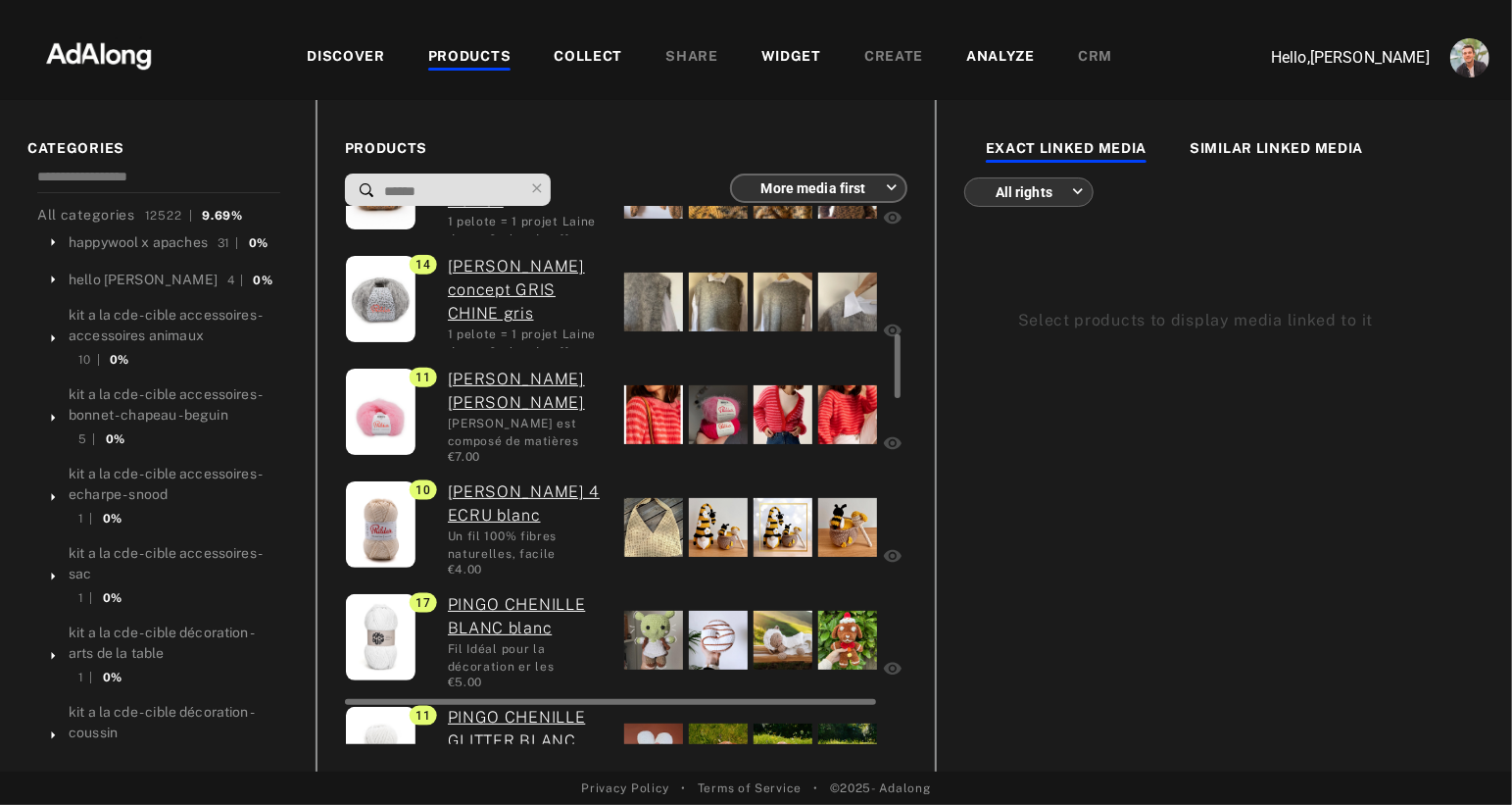
scroll to position [1448, 0]
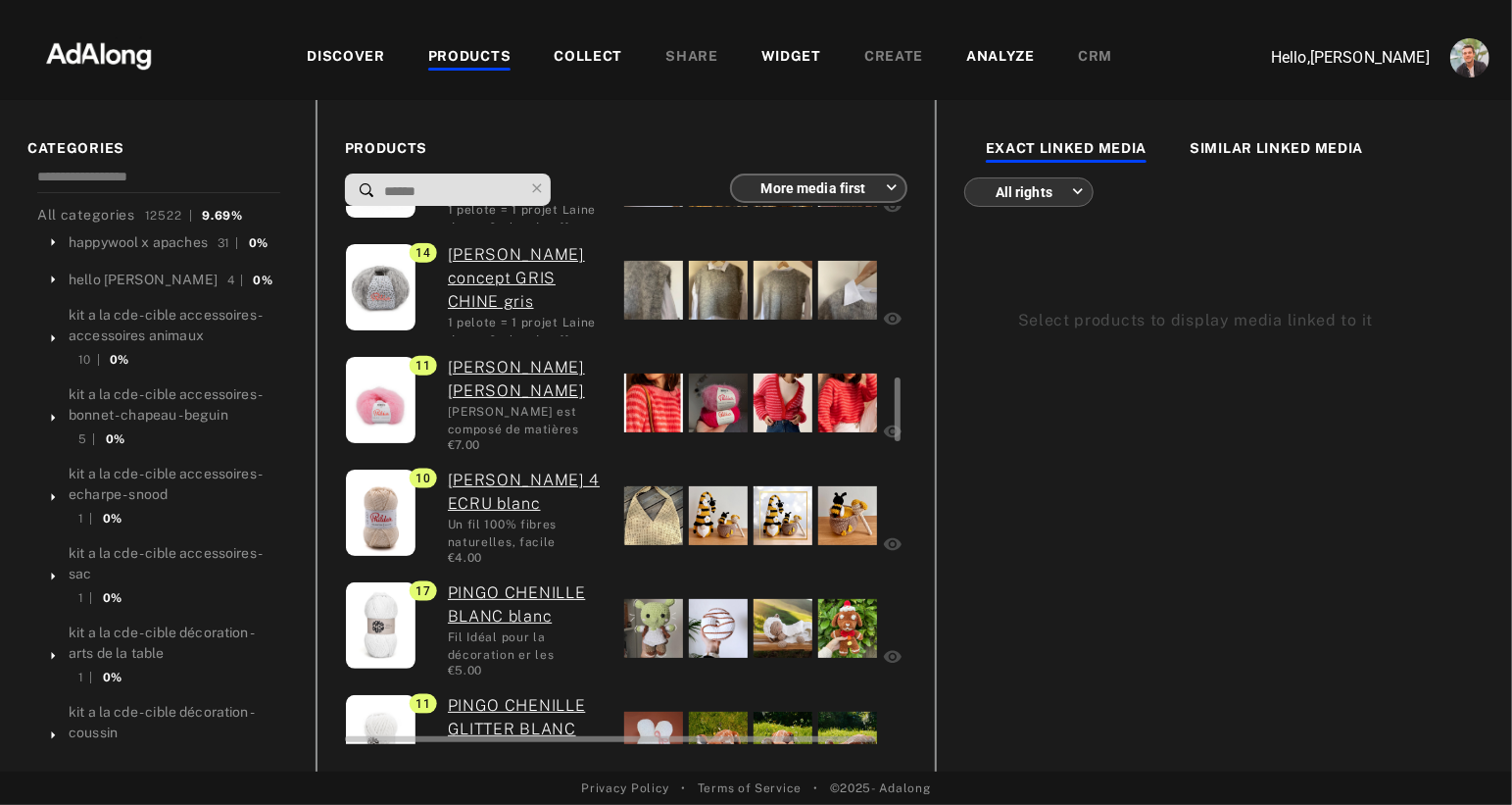
click at [633, 512] on div at bounding box center [653, 515] width 59 height 59
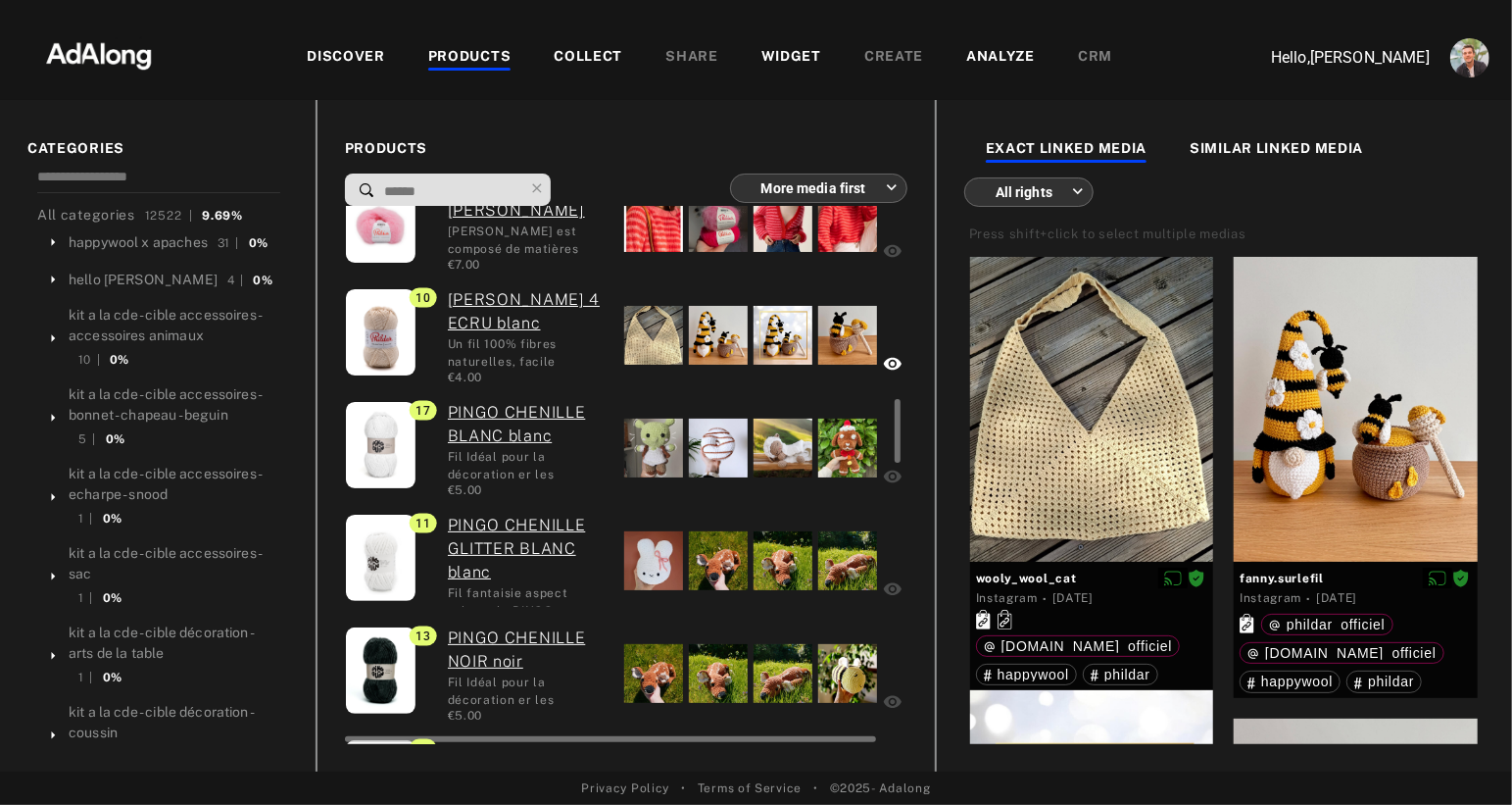
scroll to position [1626, 0]
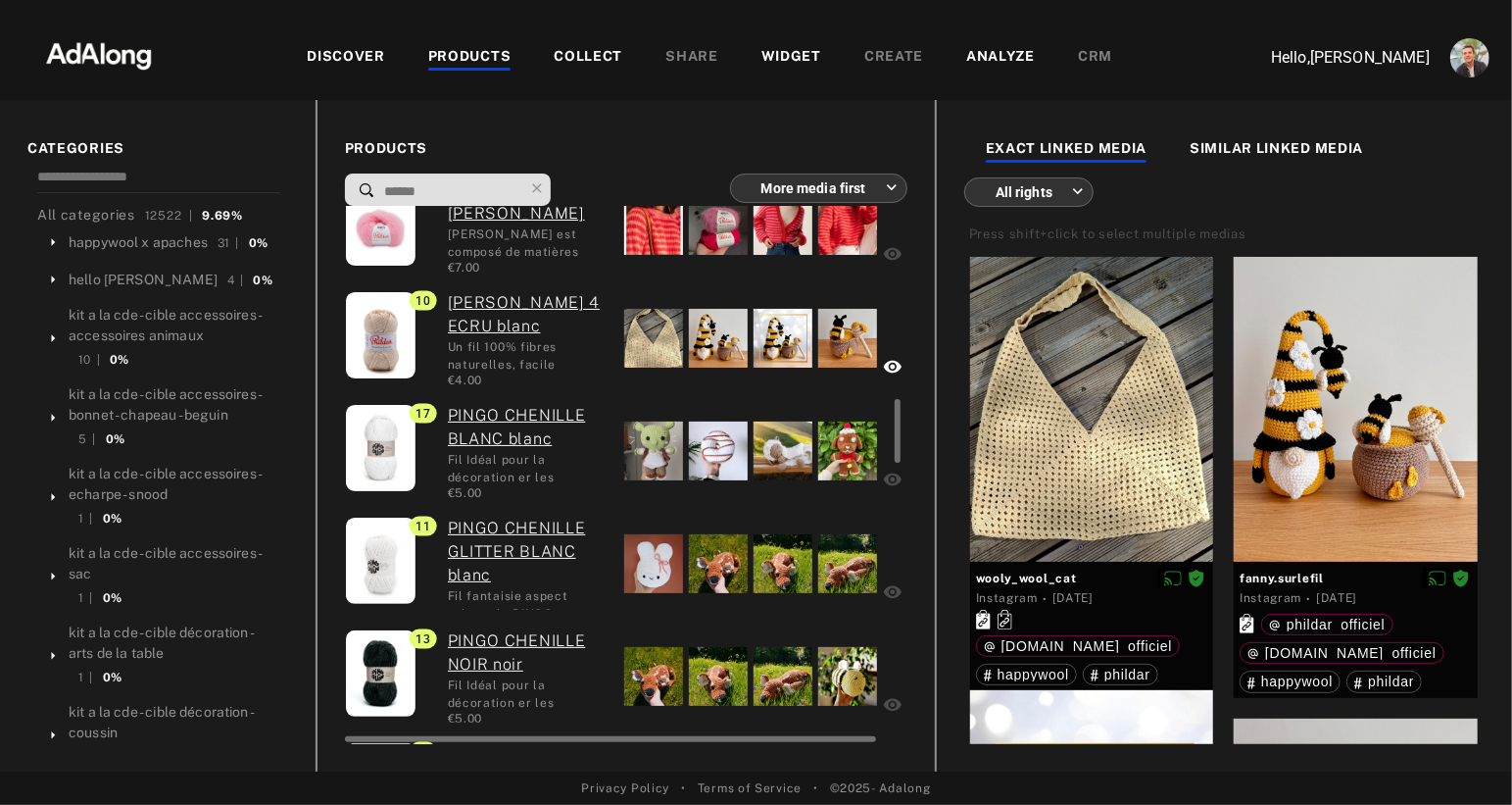
click at [630, 461] on div at bounding box center [653, 450] width 59 height 59
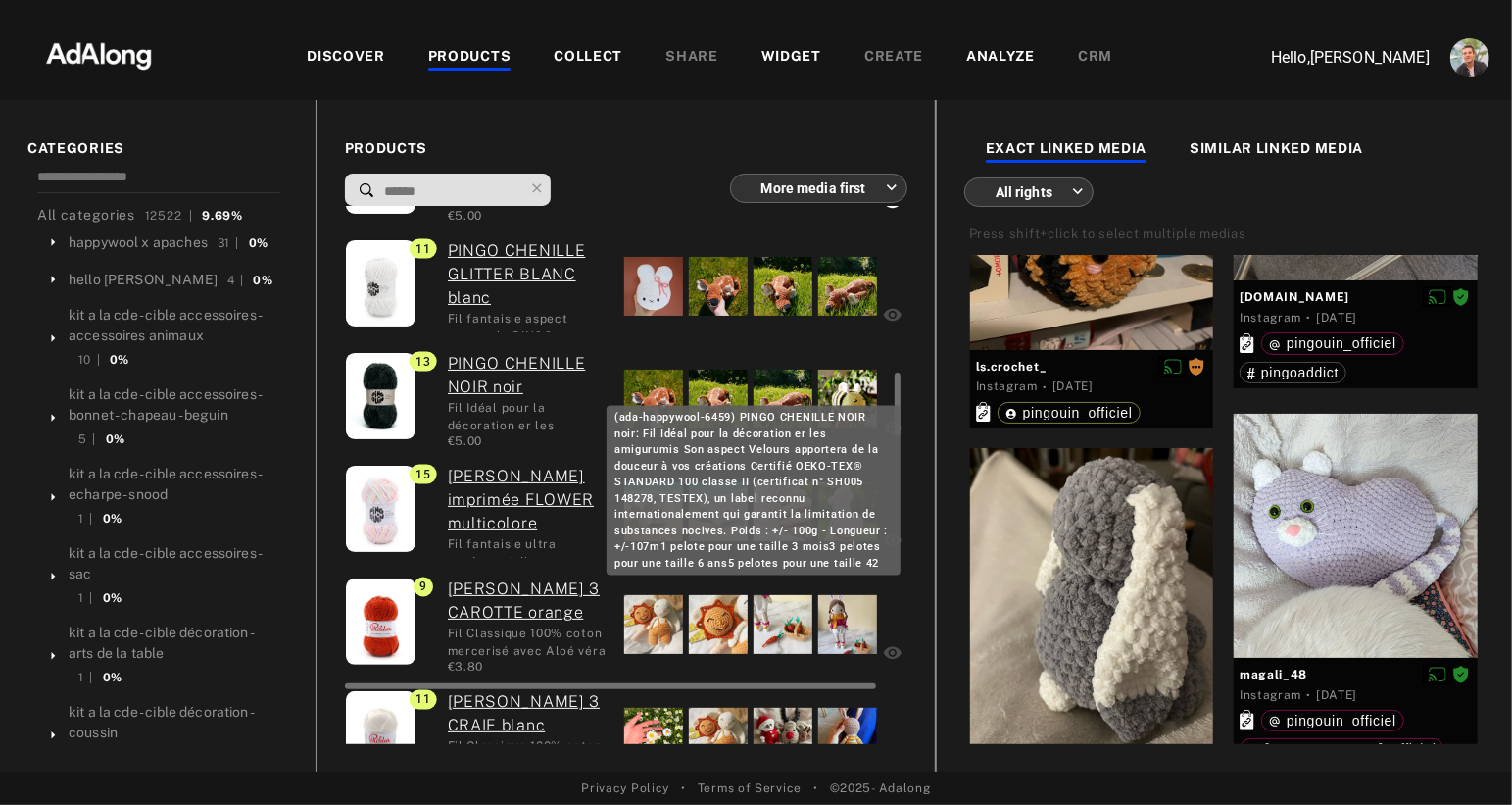
scroll to position [1905, 0]
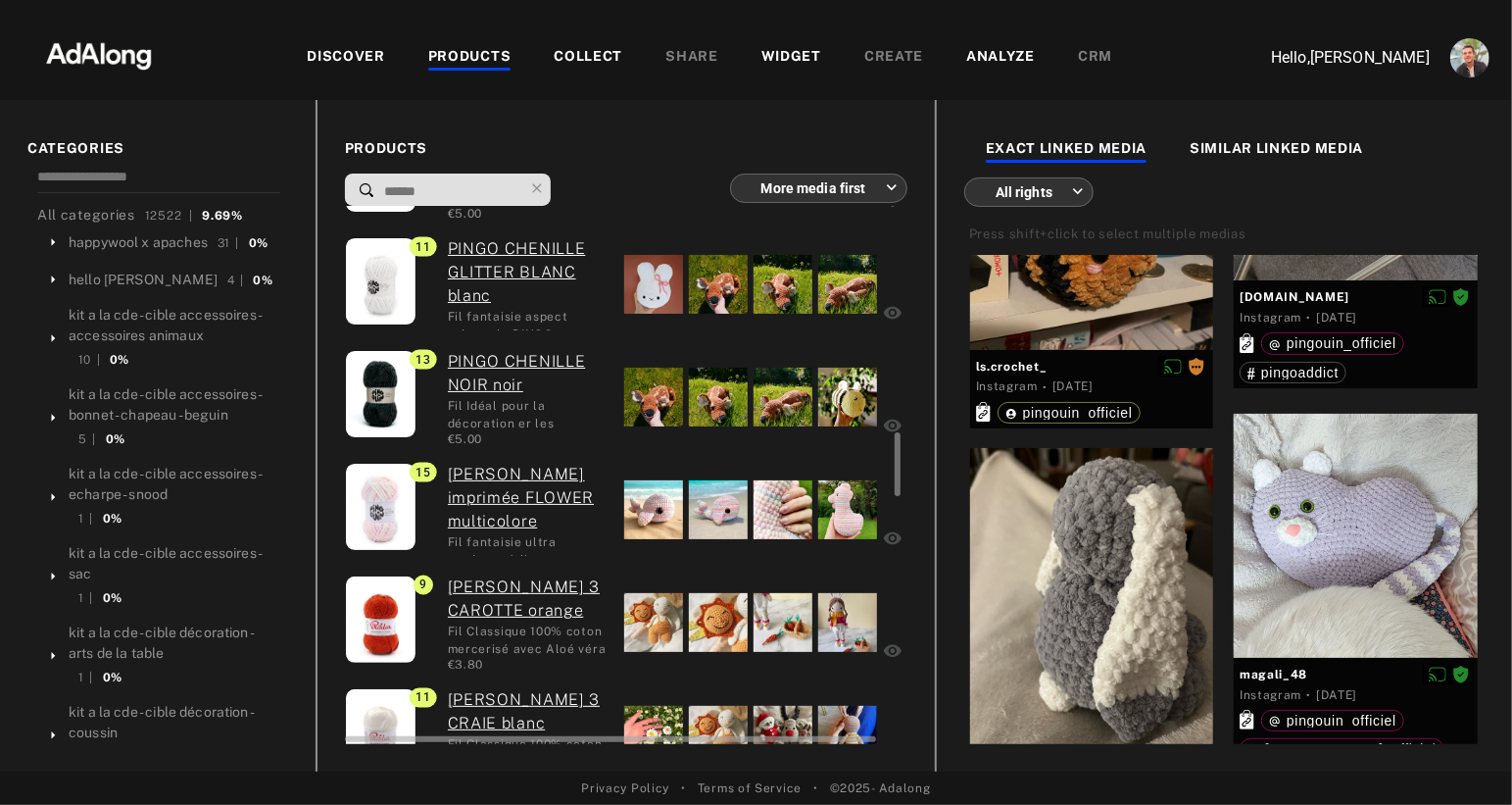
click at [635, 400] on div at bounding box center [653, 397] width 59 height 59
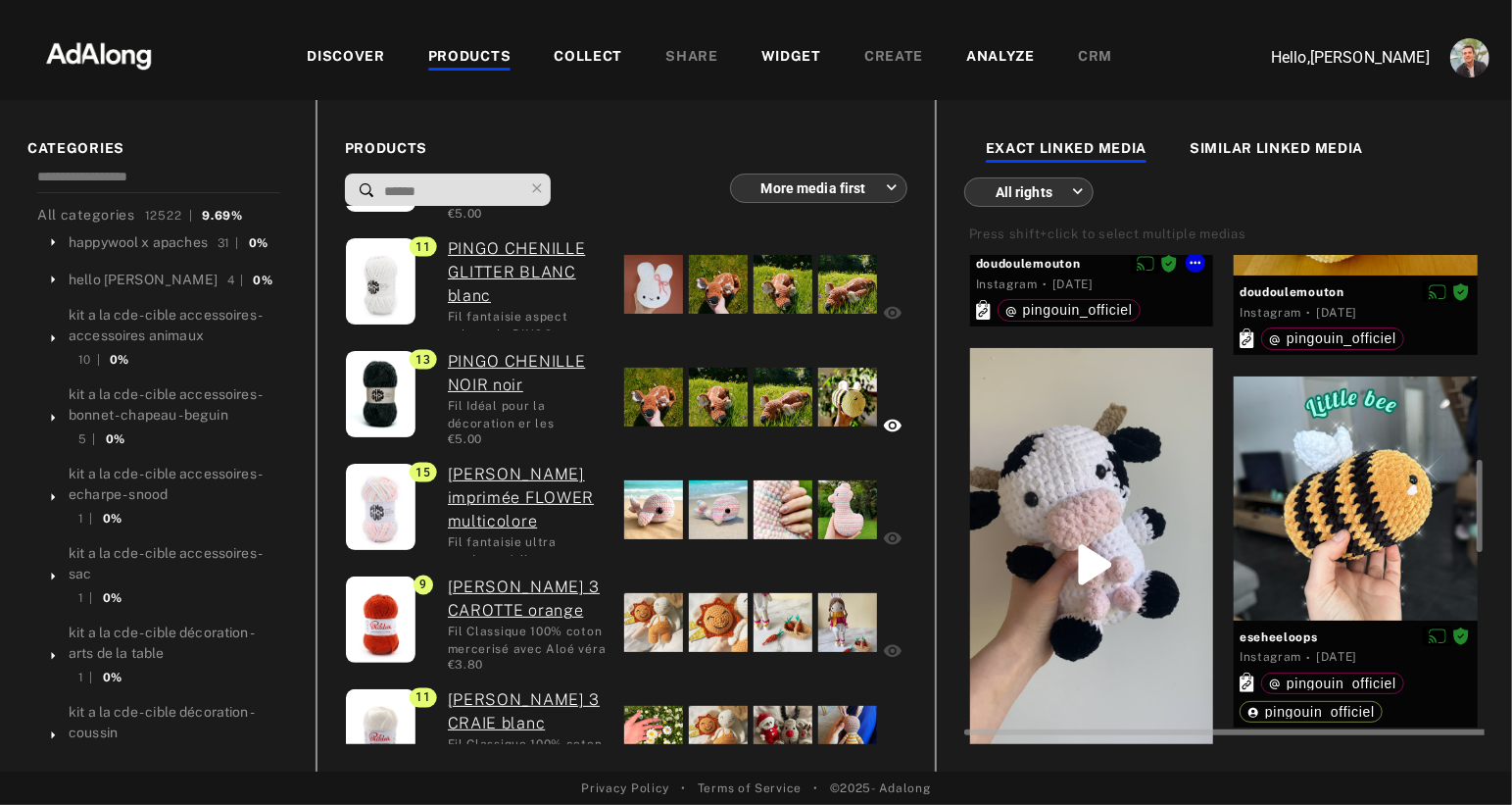
scroll to position [1129, 0]
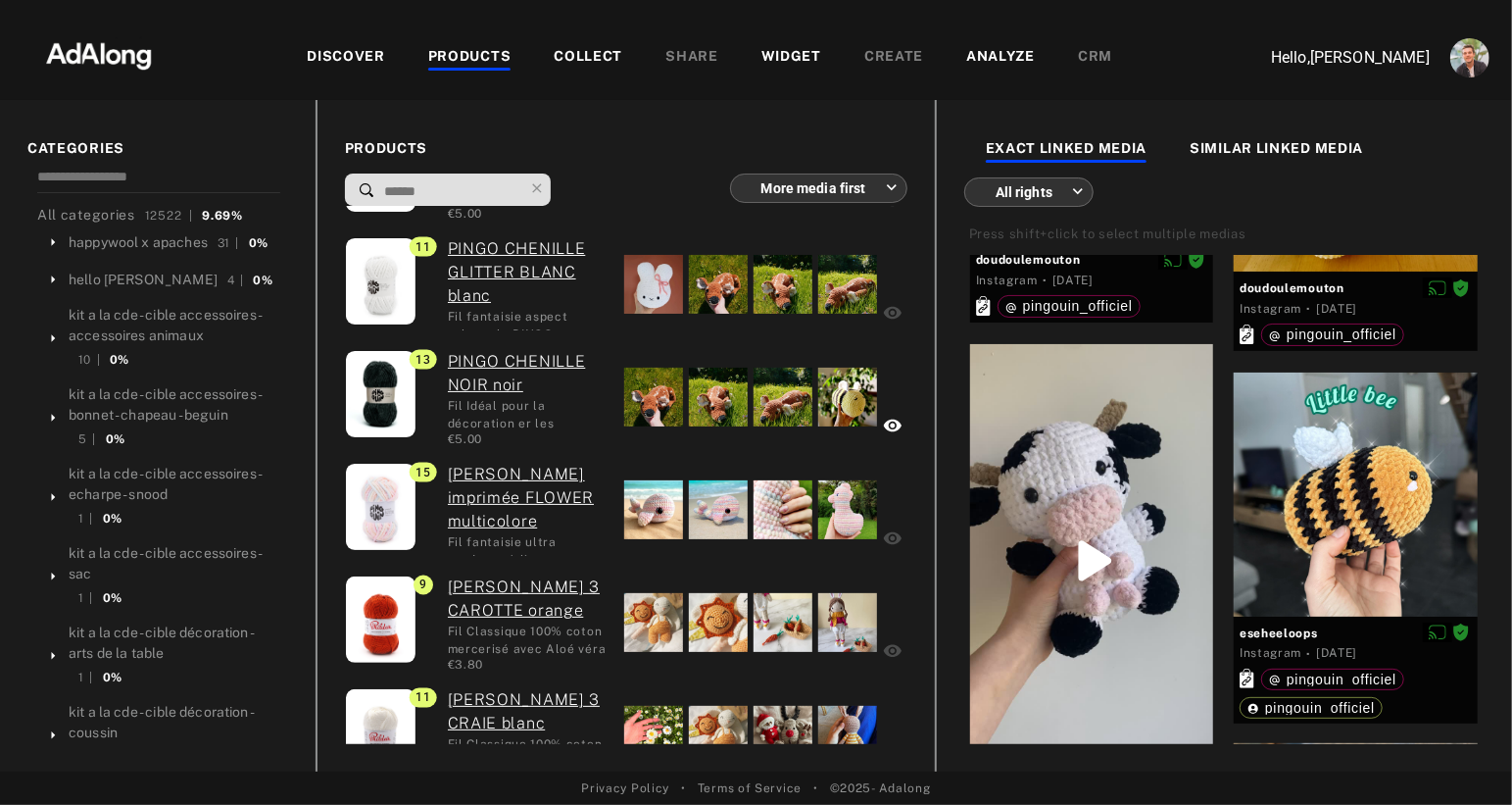
click at [126, 65] on img at bounding box center [99, 54] width 173 height 59
